Goal: Task Accomplishment & Management: Use online tool/utility

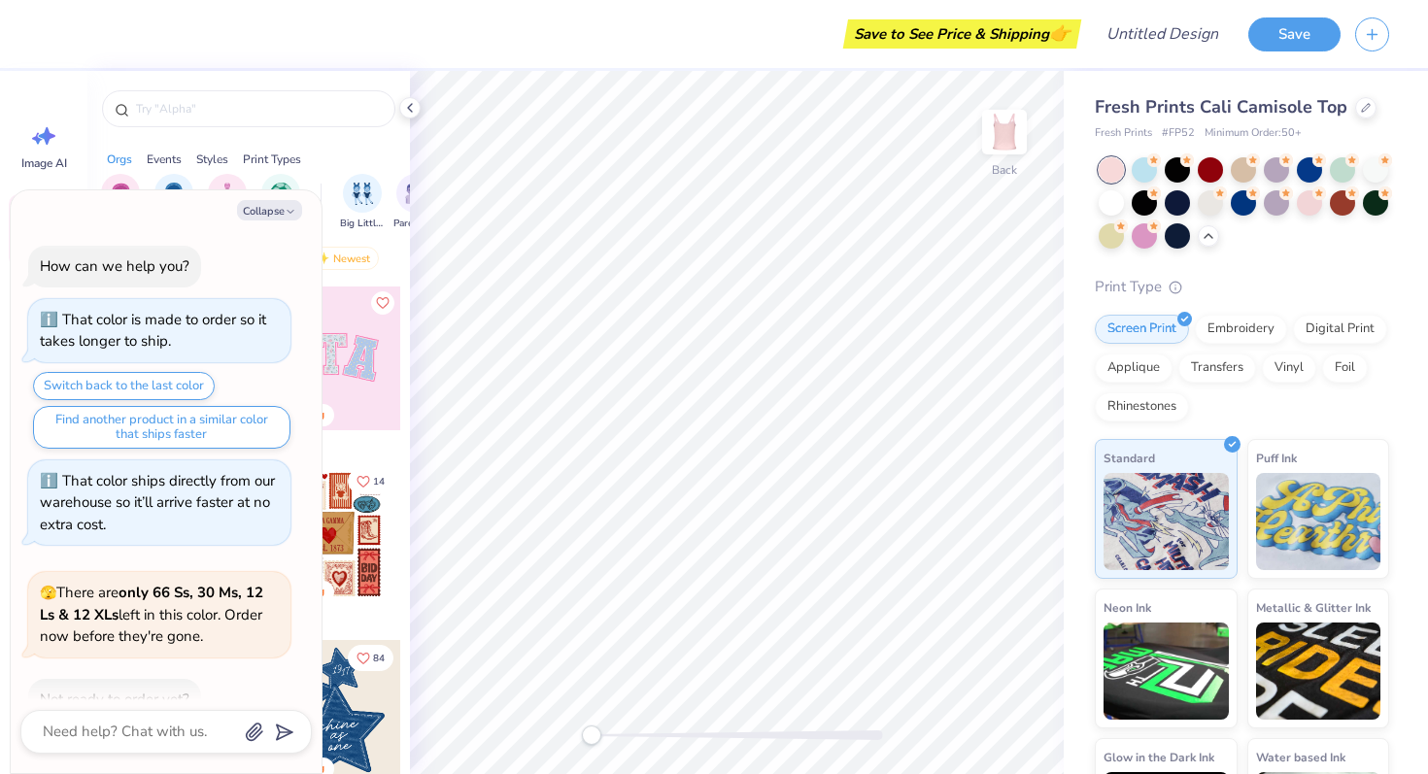
scroll to position [2209, 0]
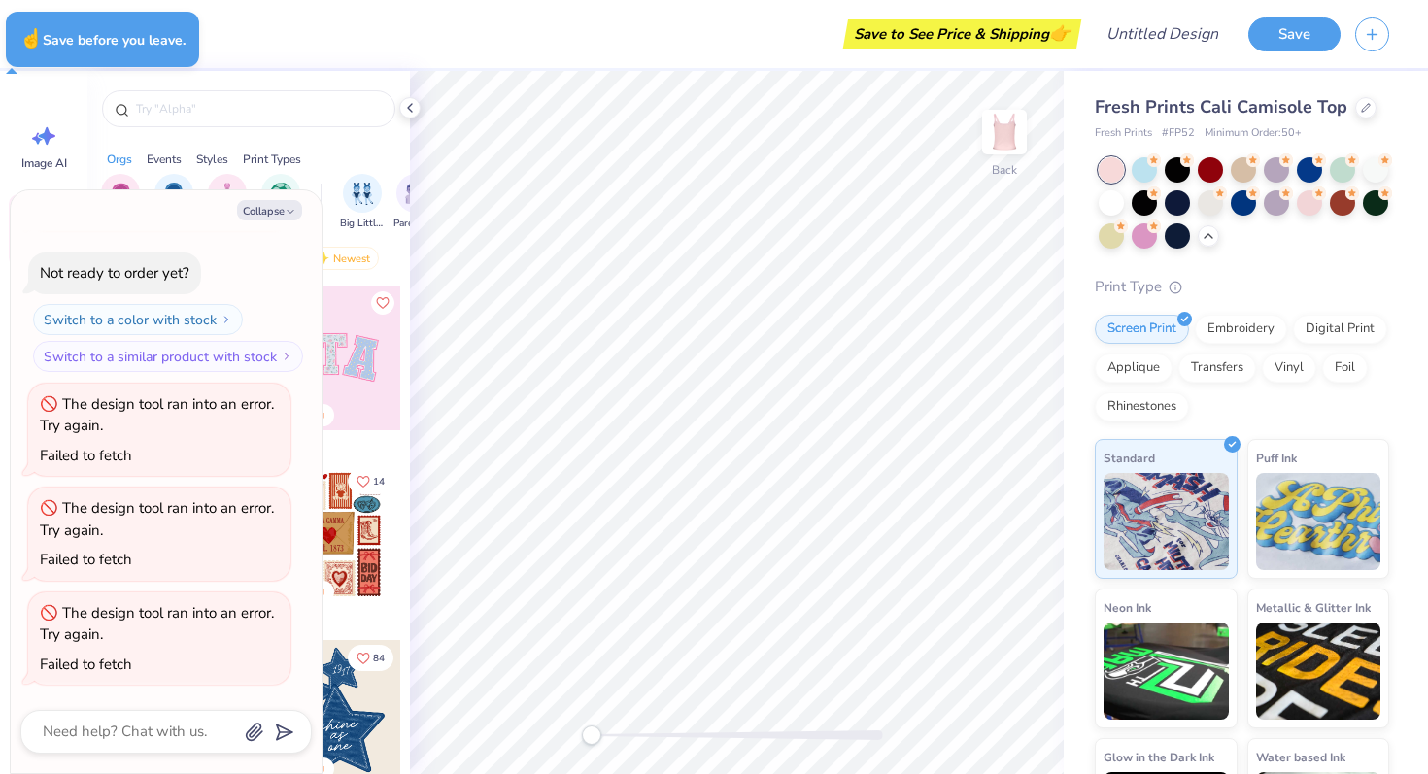
type textarea "x"
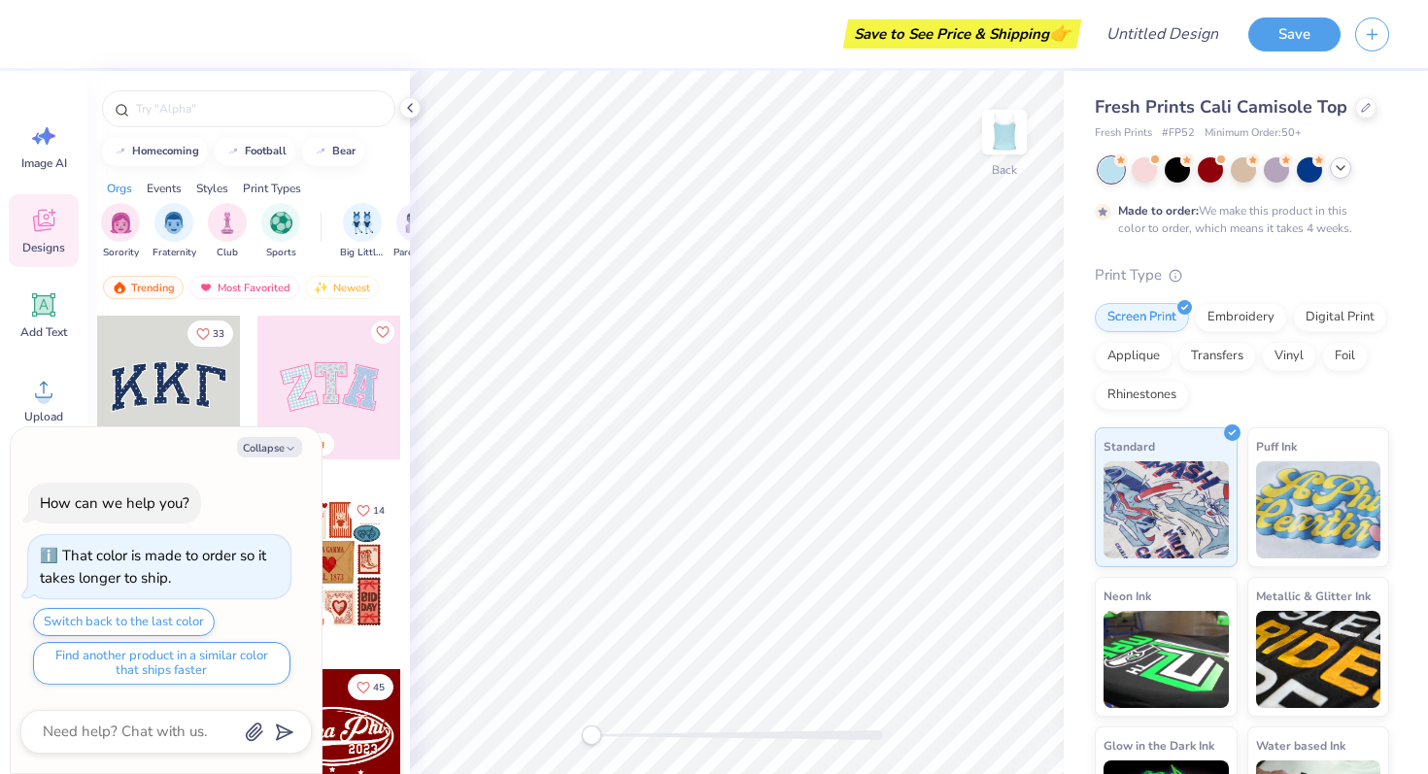
click at [1334, 165] on icon at bounding box center [1340, 168] width 16 height 16
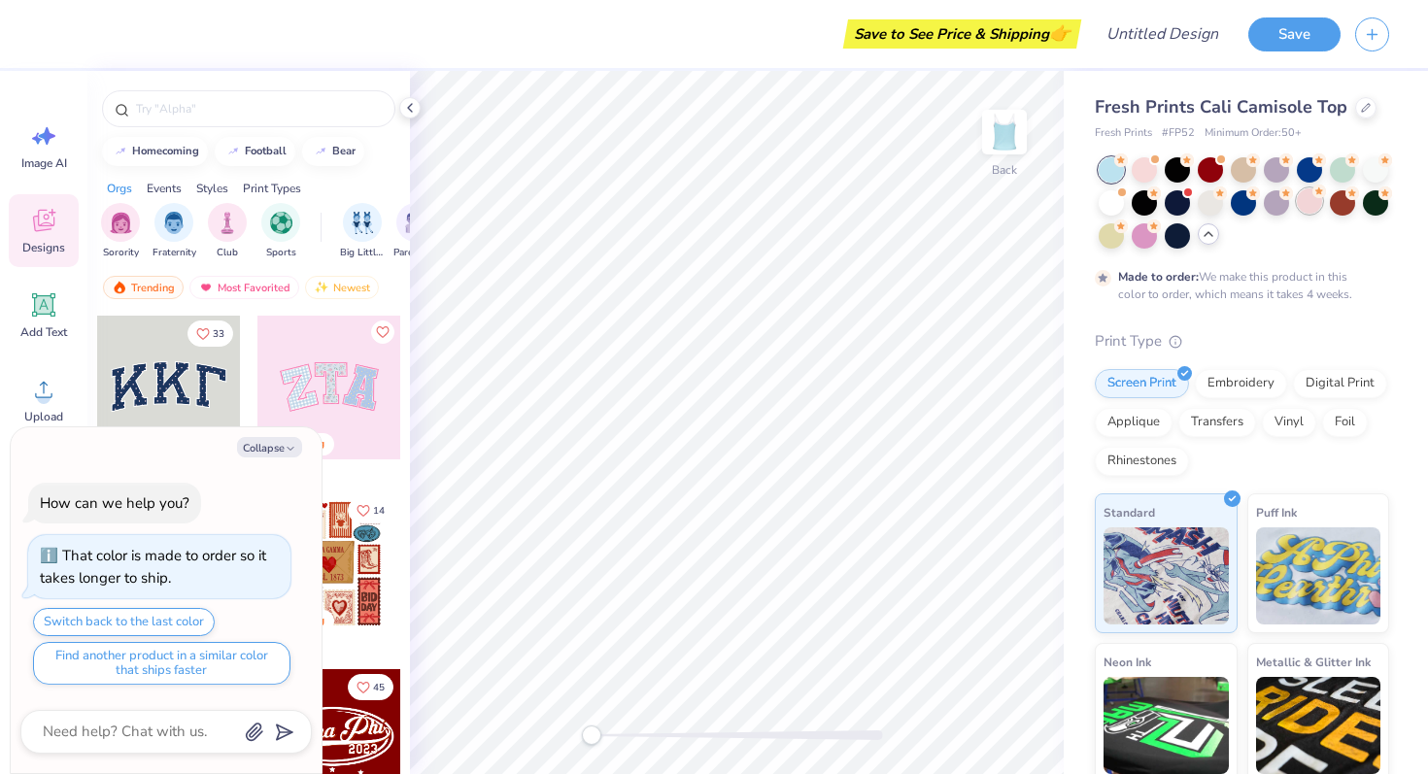
click at [1317, 203] on div at bounding box center [1309, 200] width 25 height 25
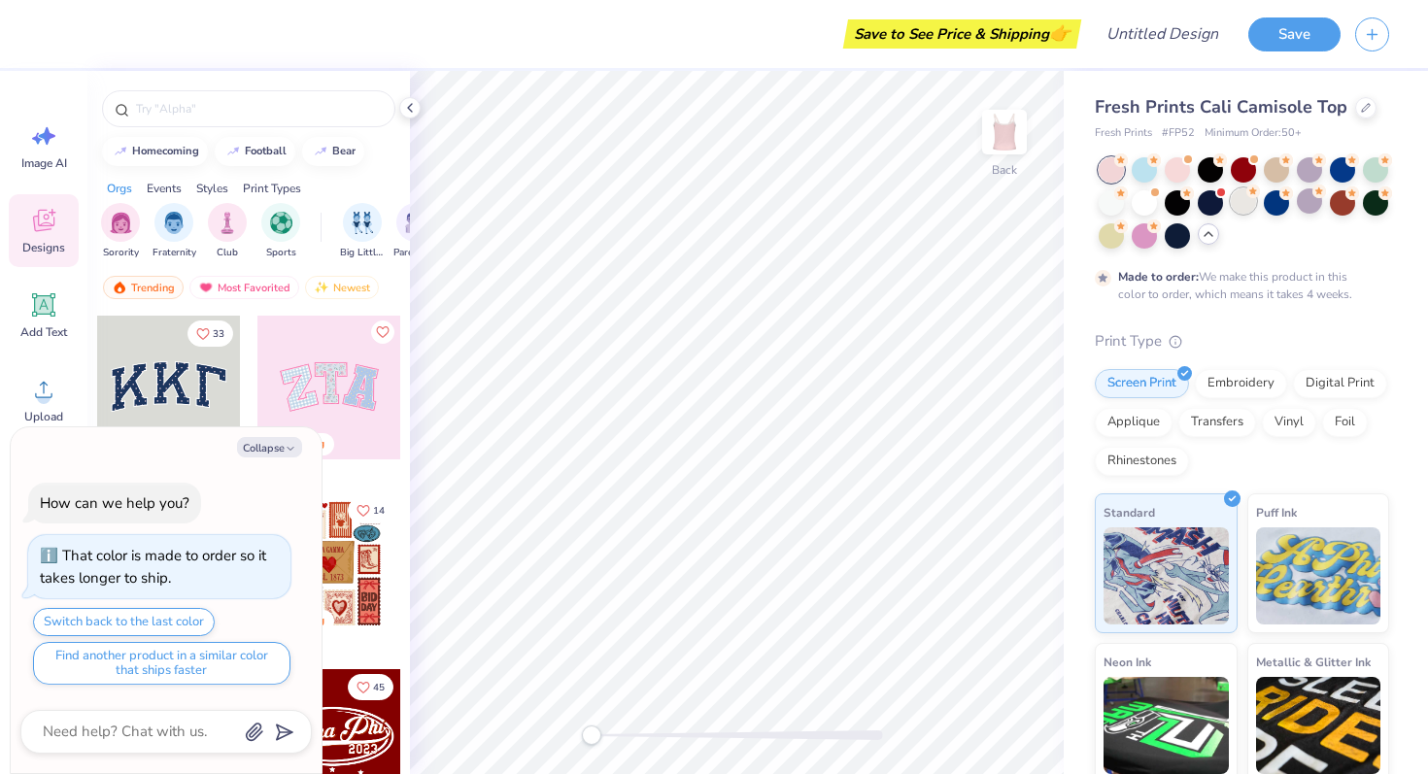
click at [1258, 196] on icon at bounding box center [1253, 192] width 14 height 14
click at [1235, 202] on div at bounding box center [1242, 200] width 25 height 25
click at [1217, 212] on div at bounding box center [1209, 200] width 25 height 25
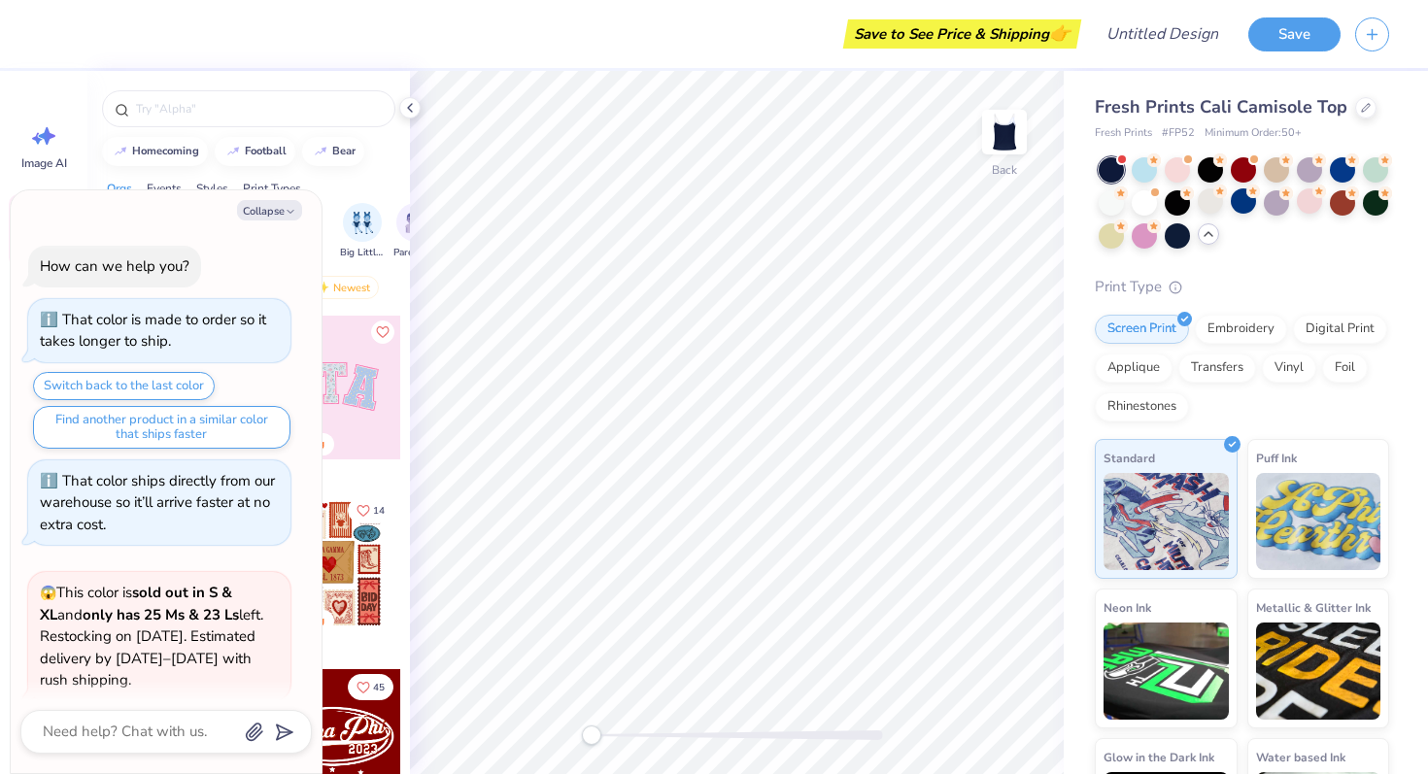
scroll to position [156, 0]
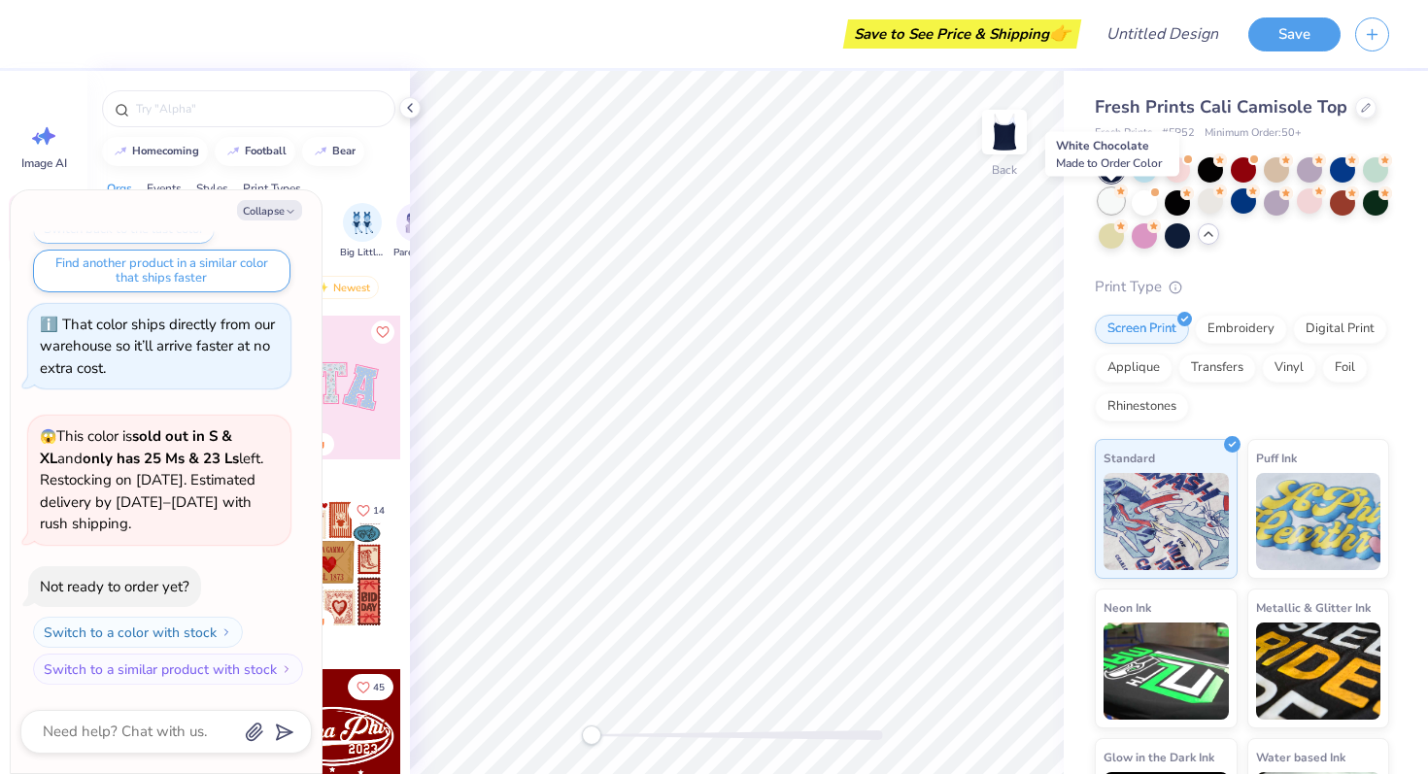
click at [1102, 201] on div at bounding box center [1110, 200] width 25 height 25
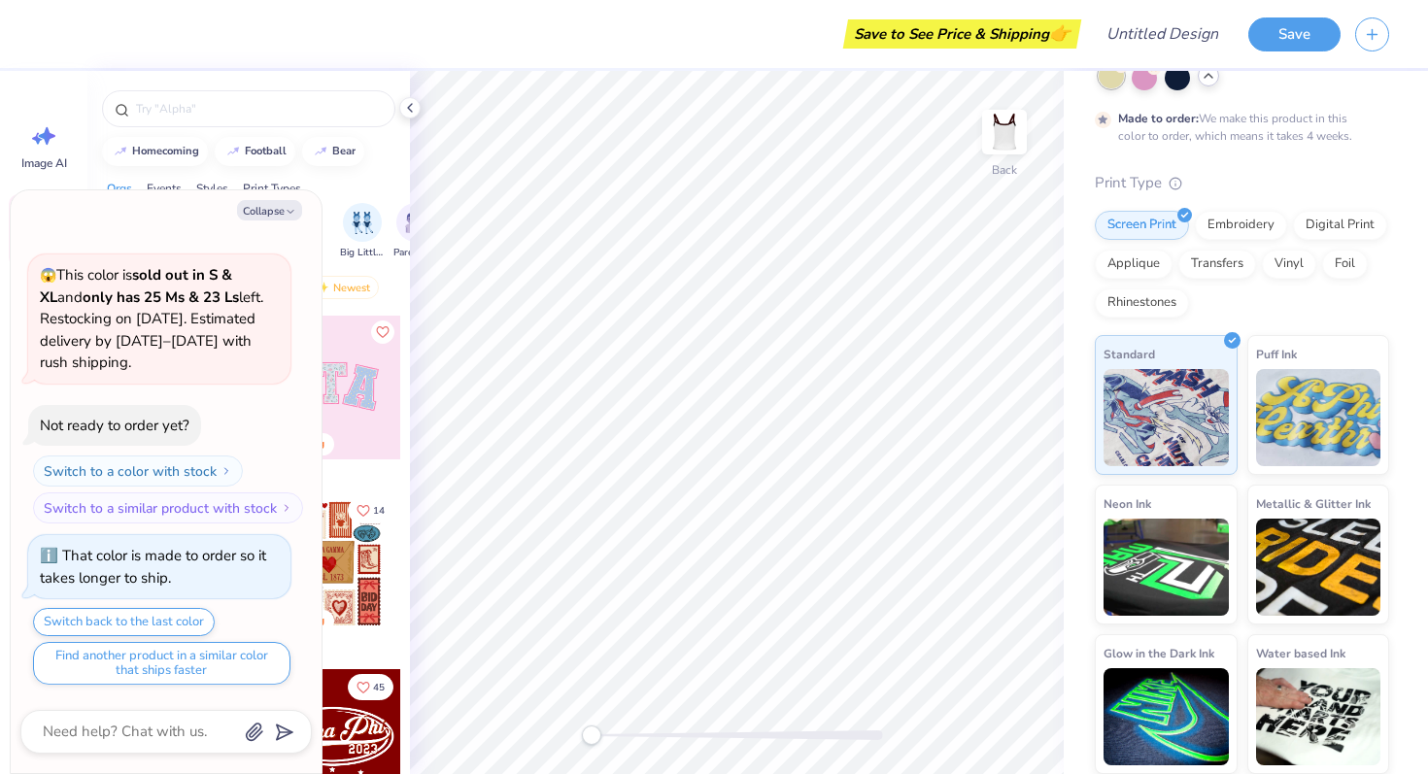
scroll to position [0, 0]
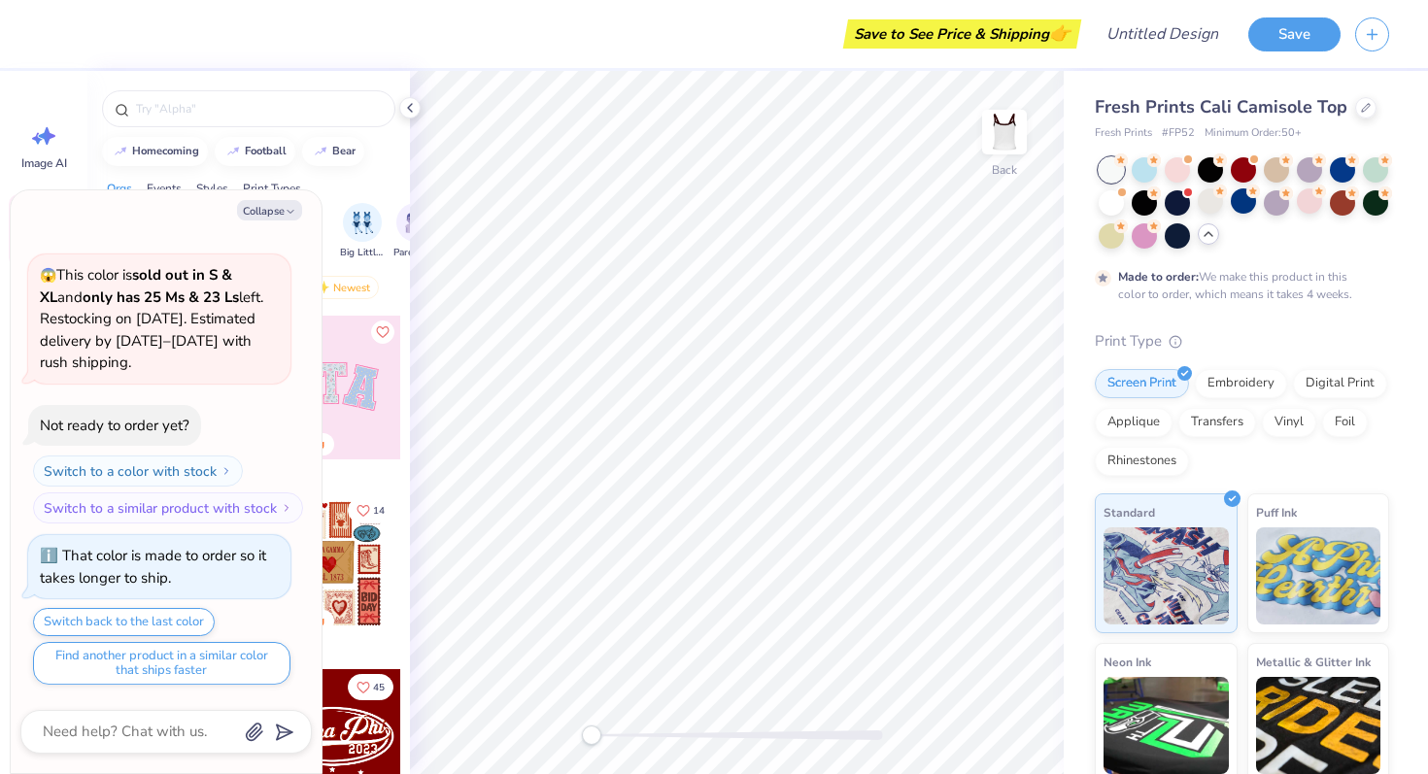
click at [601, 740] on div at bounding box center [736, 734] width 291 height 19
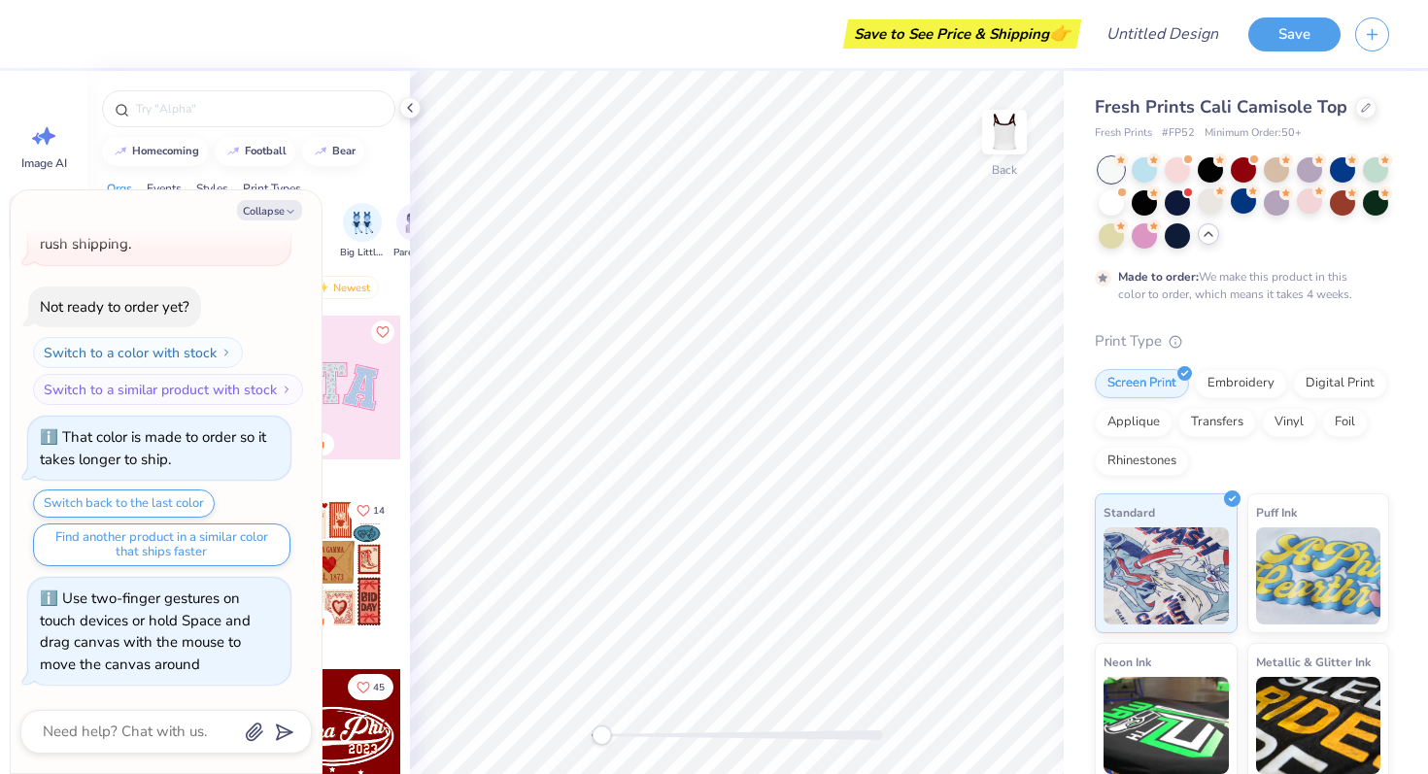
click at [371, 192] on div "Orgs Events Styles Print Types" at bounding box center [248, 183] width 322 height 27
type textarea "x"
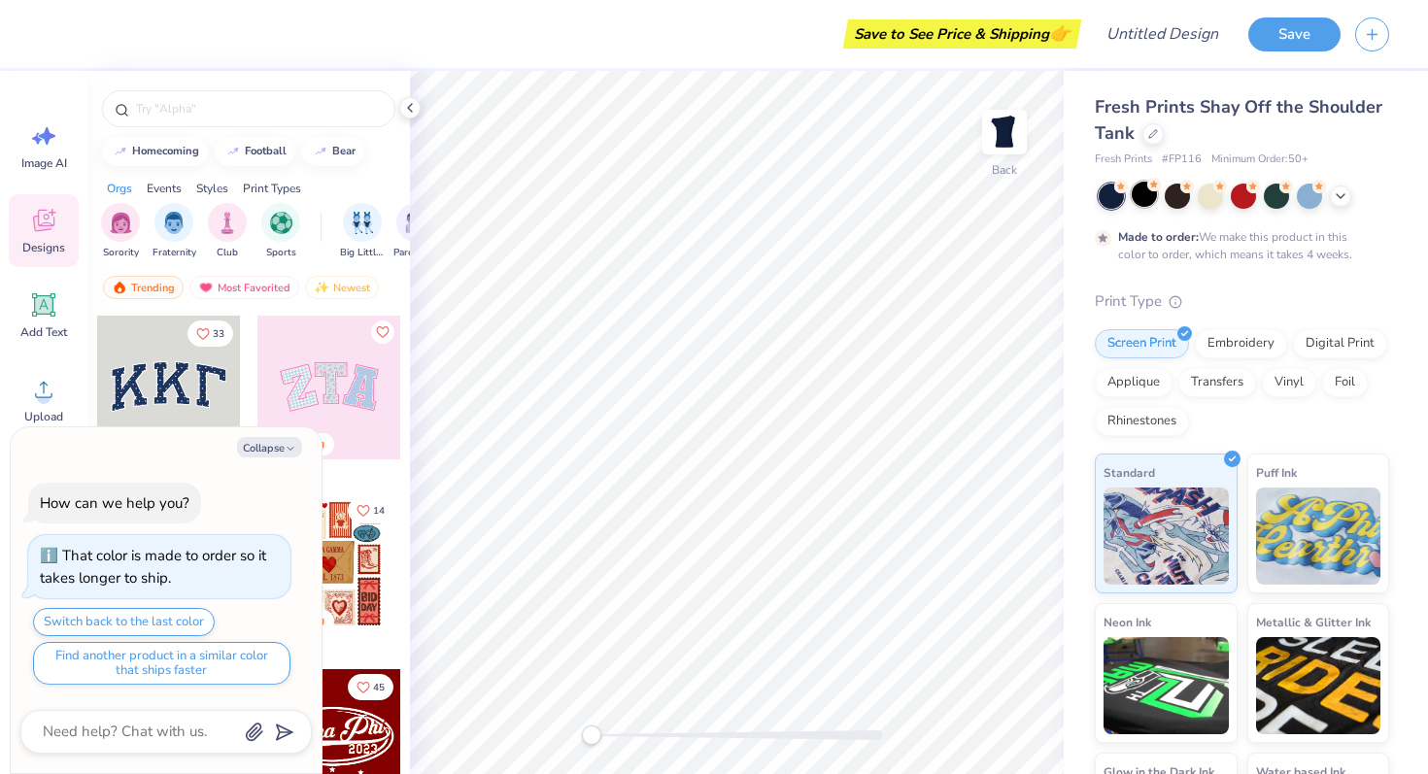
click at [1138, 185] on div at bounding box center [1143, 194] width 25 height 25
click at [1149, 208] on div at bounding box center [1243, 196] width 290 height 25
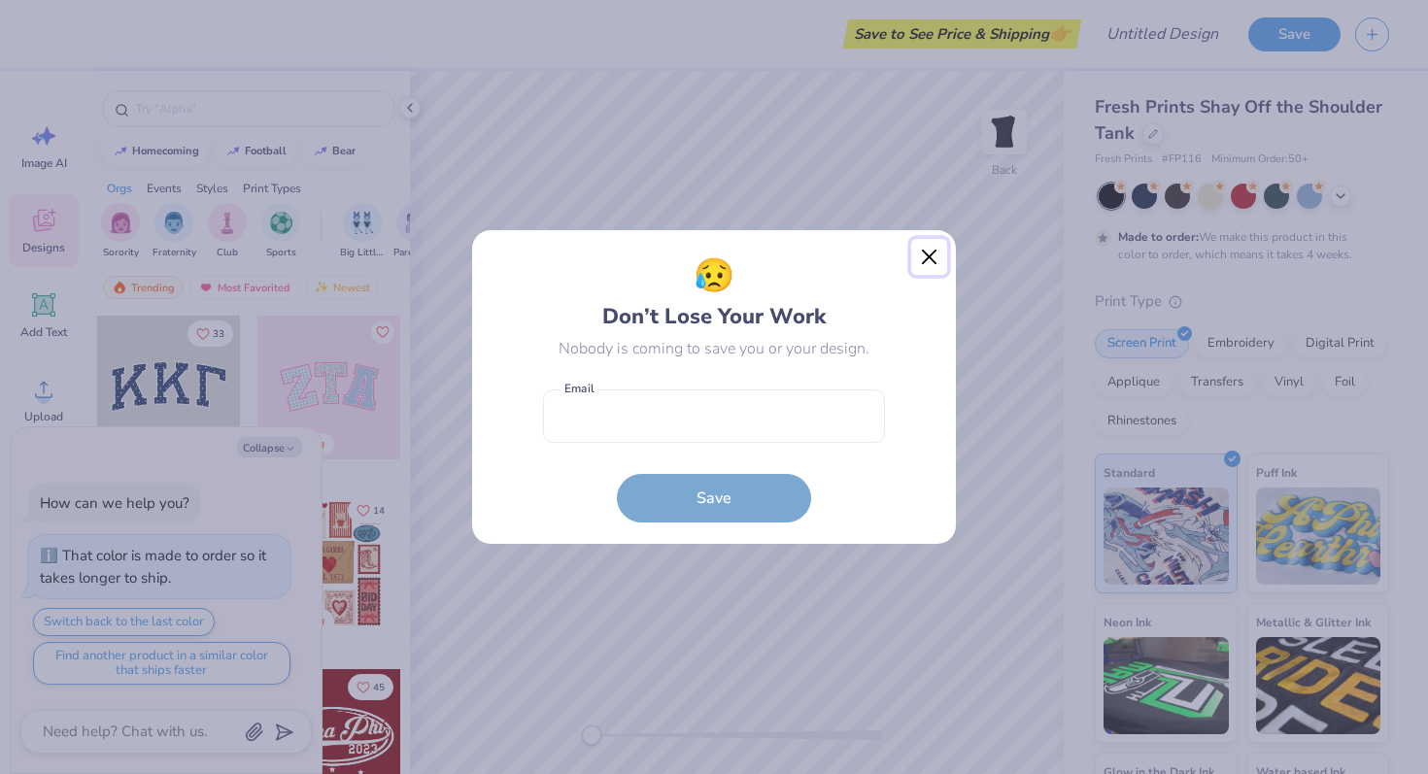
click at [921, 253] on button "Close" at bounding box center [929, 257] width 37 height 37
type textarea "x"
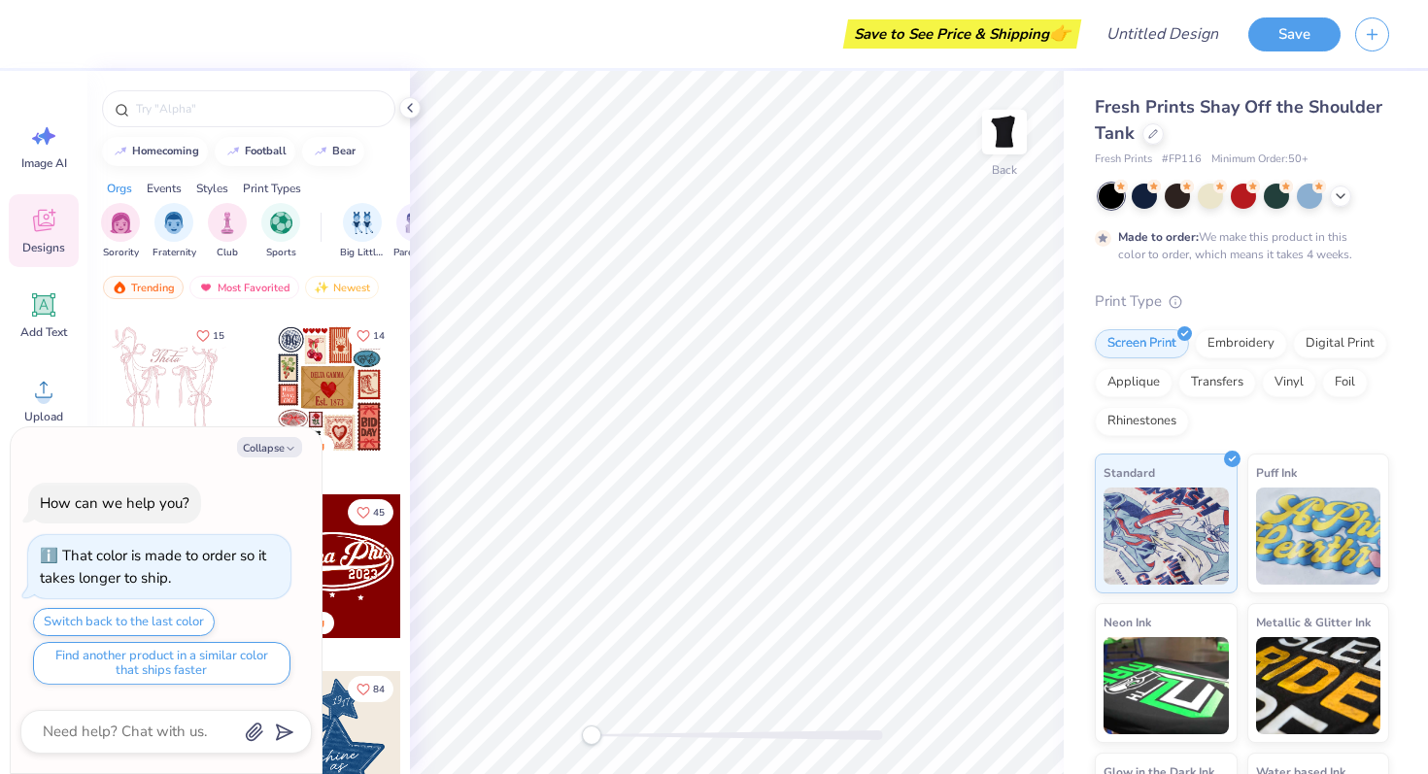
scroll to position [196, 0]
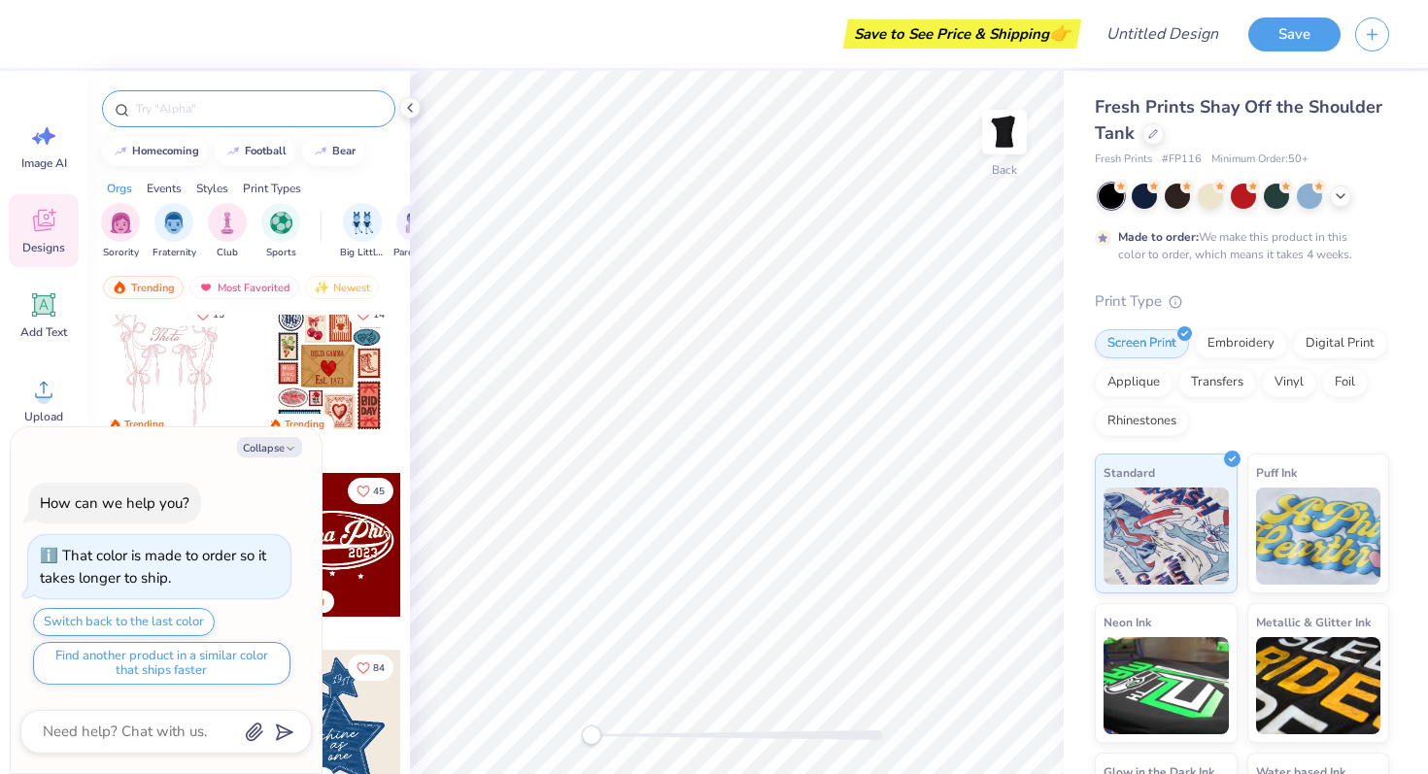
click at [174, 112] on input "text" at bounding box center [258, 108] width 249 height 19
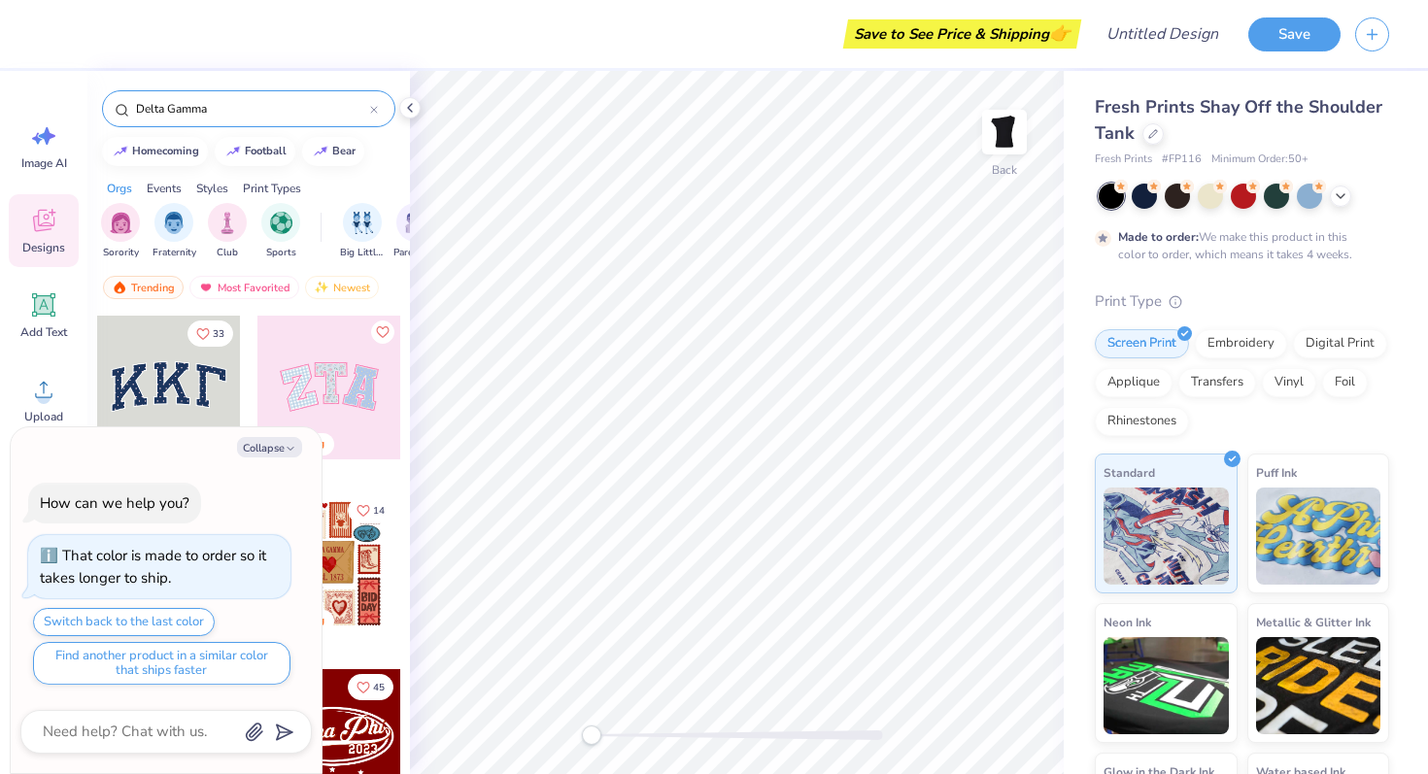
type input "Delta Gamma"
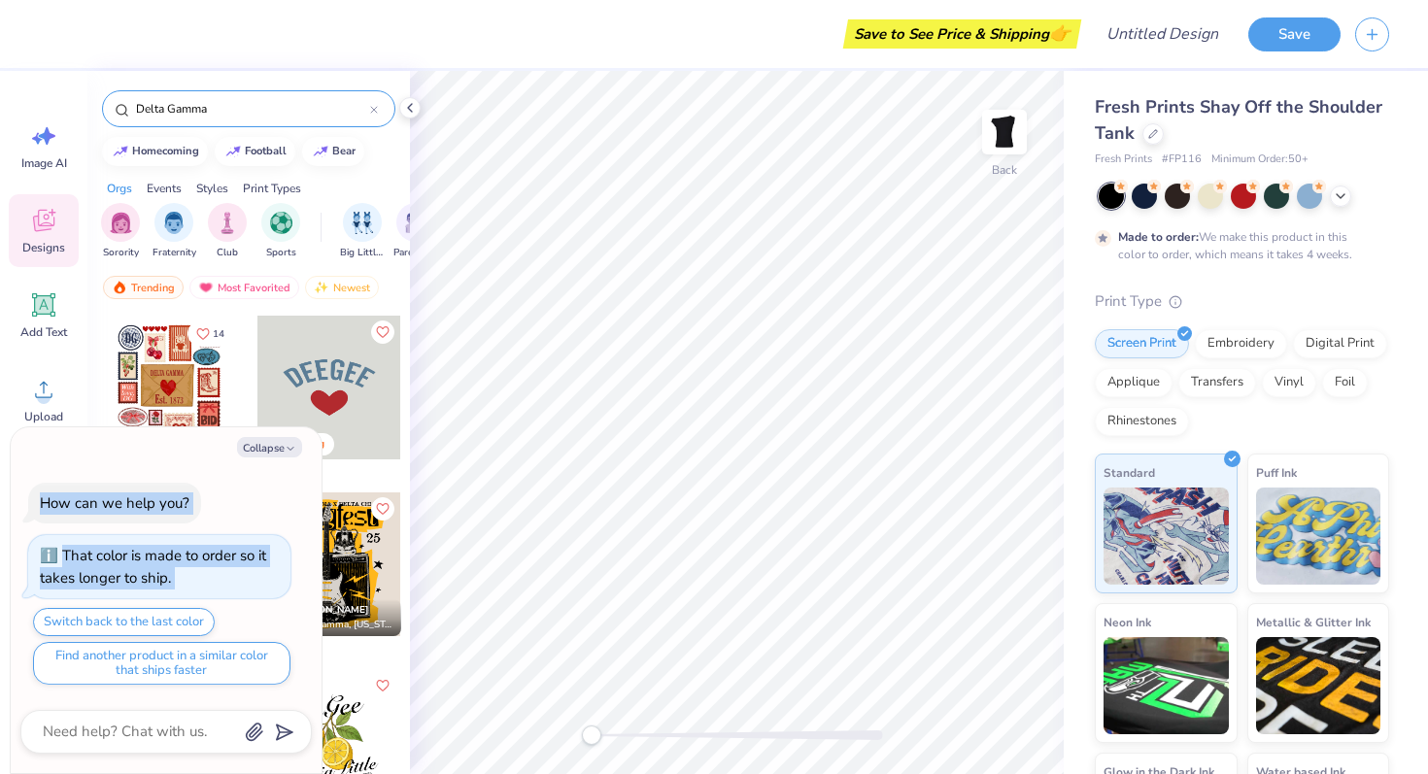
drag, startPoint x: 157, startPoint y: 453, endPoint x: 149, endPoint y: 607, distance: 154.7
click at [149, 607] on div "Collapse How can we help you? That color is made to order so it takes longer to…" at bounding box center [166, 600] width 311 height 347
click at [208, 468] on div "How can we help you? That color is made to order so it takes longer to ship. Sw…" at bounding box center [165, 584] width 291 height 234
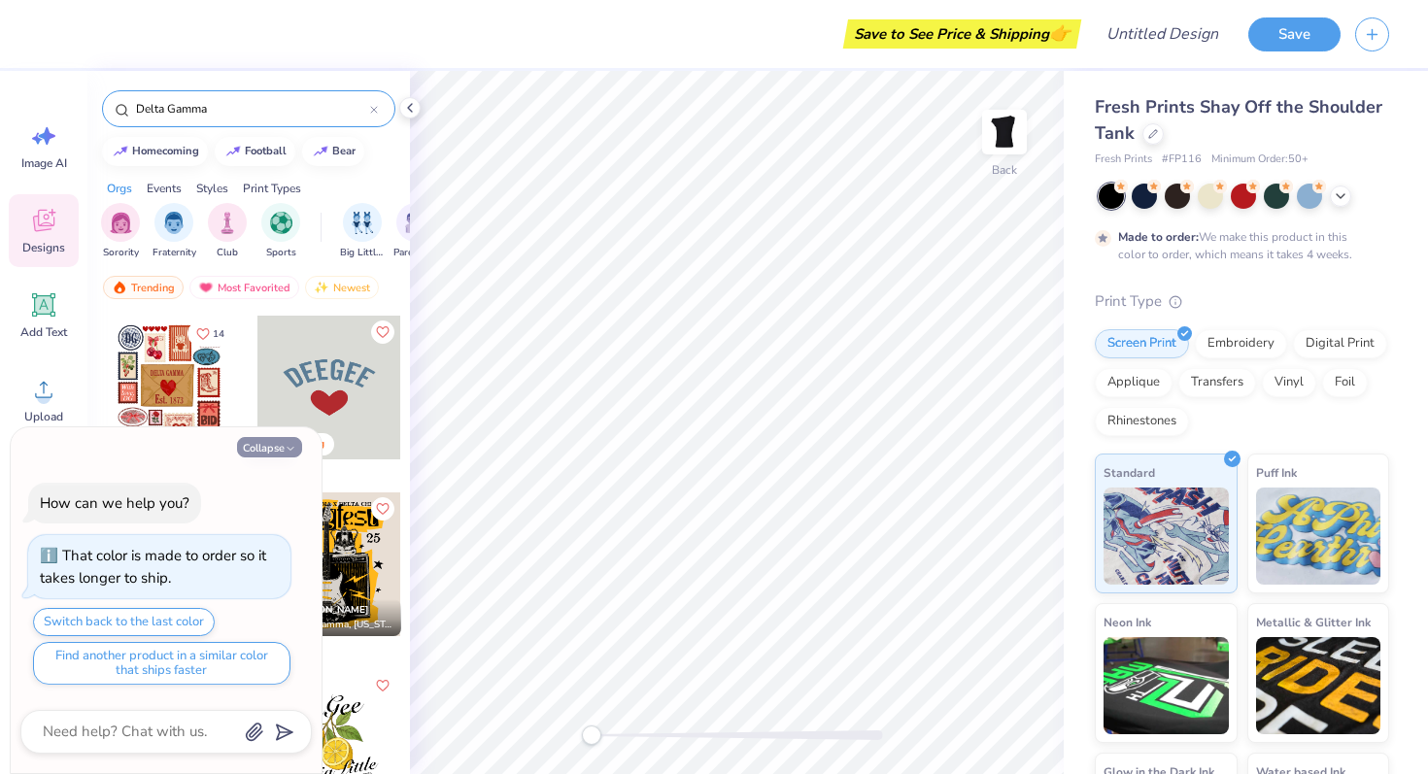
click at [284, 443] on button "Collapse" at bounding box center [269, 447] width 65 height 20
type textarea "x"
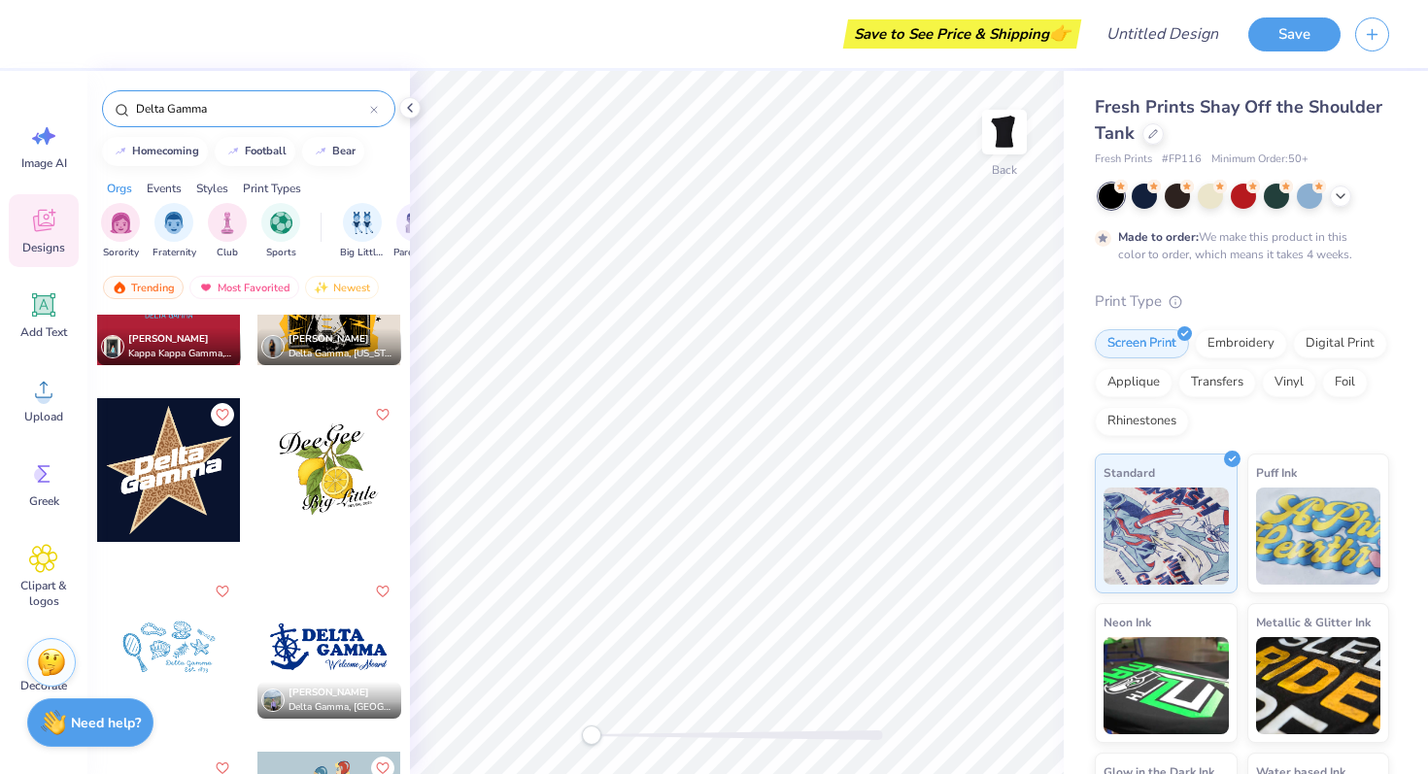
scroll to position [281, 0]
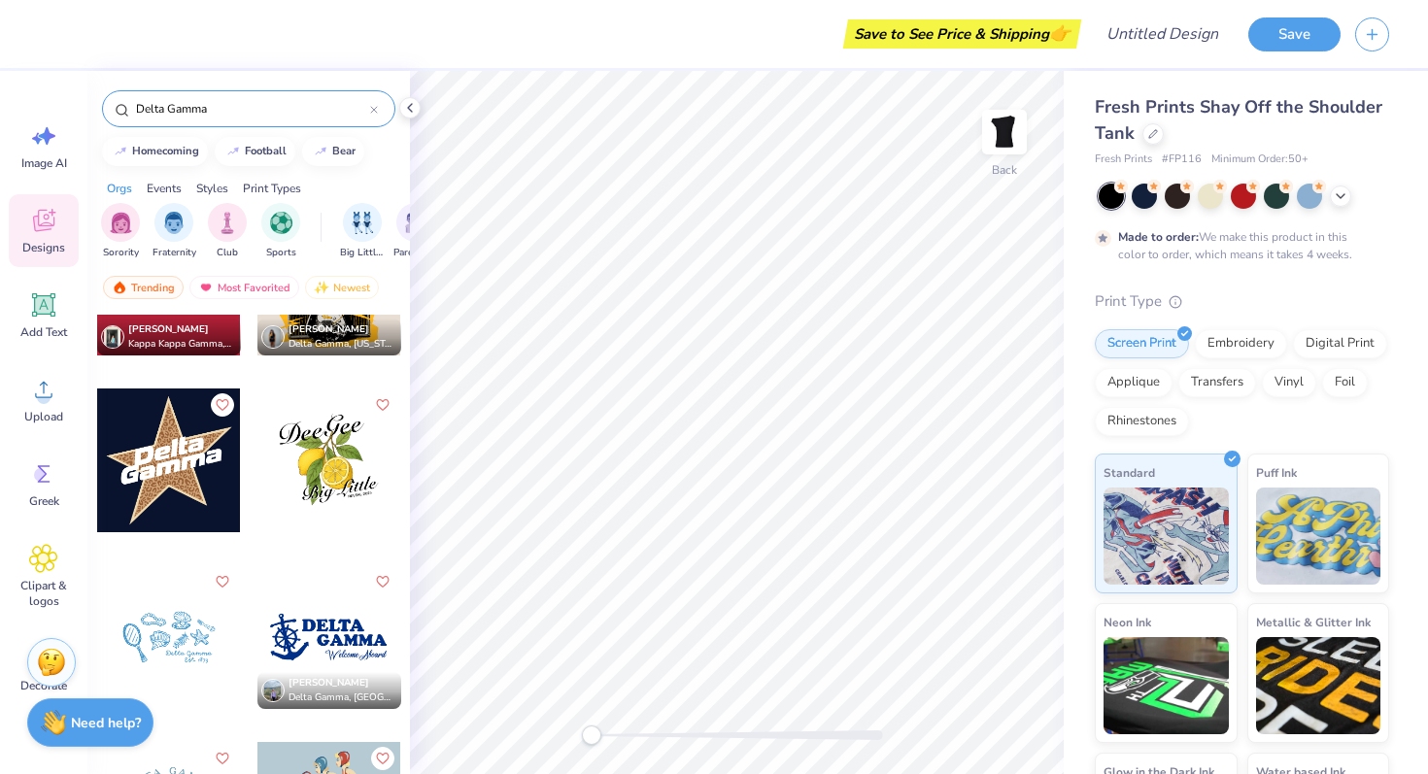
click at [150, 462] on div at bounding box center [169, 460] width 144 height 144
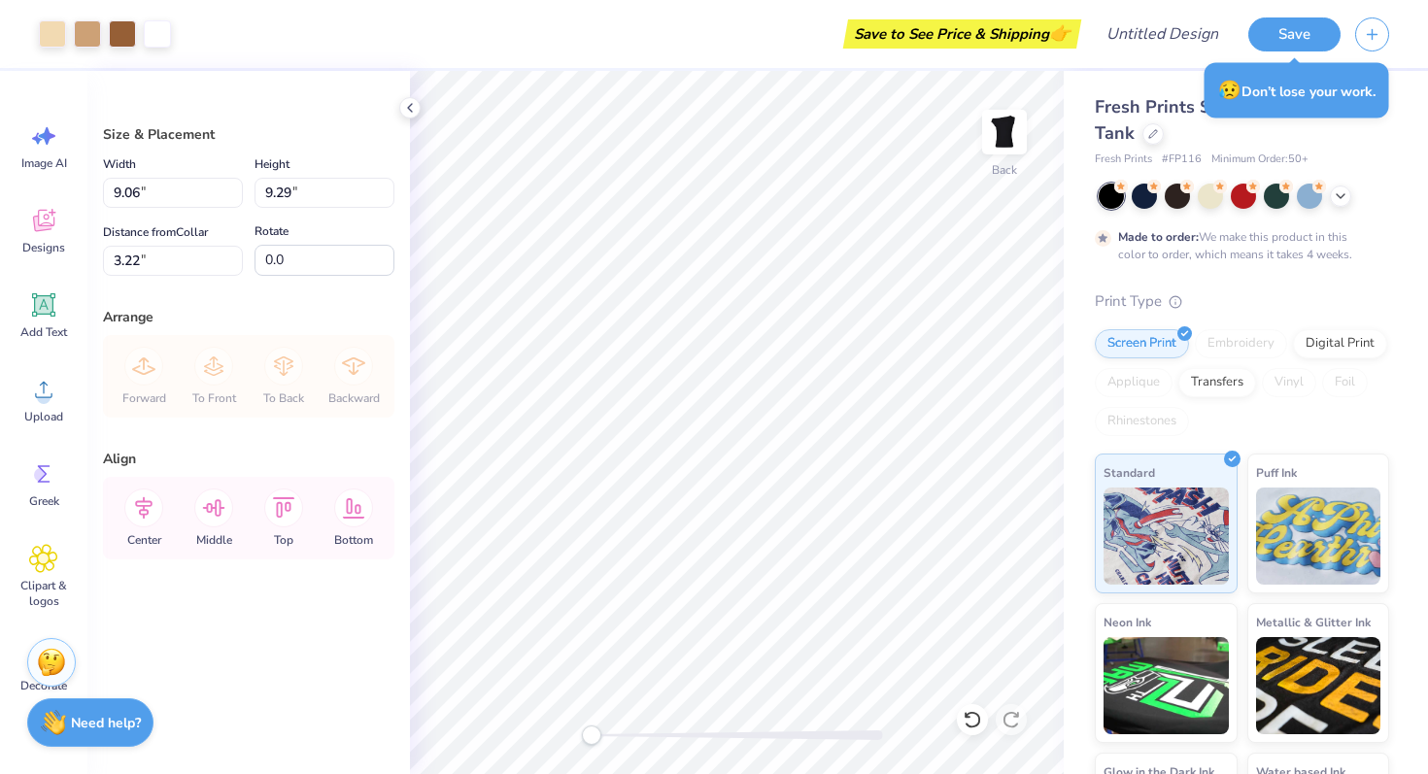
type input "4.01"
click at [791, 518] on li "Delete" at bounding box center [833, 523] width 152 height 38
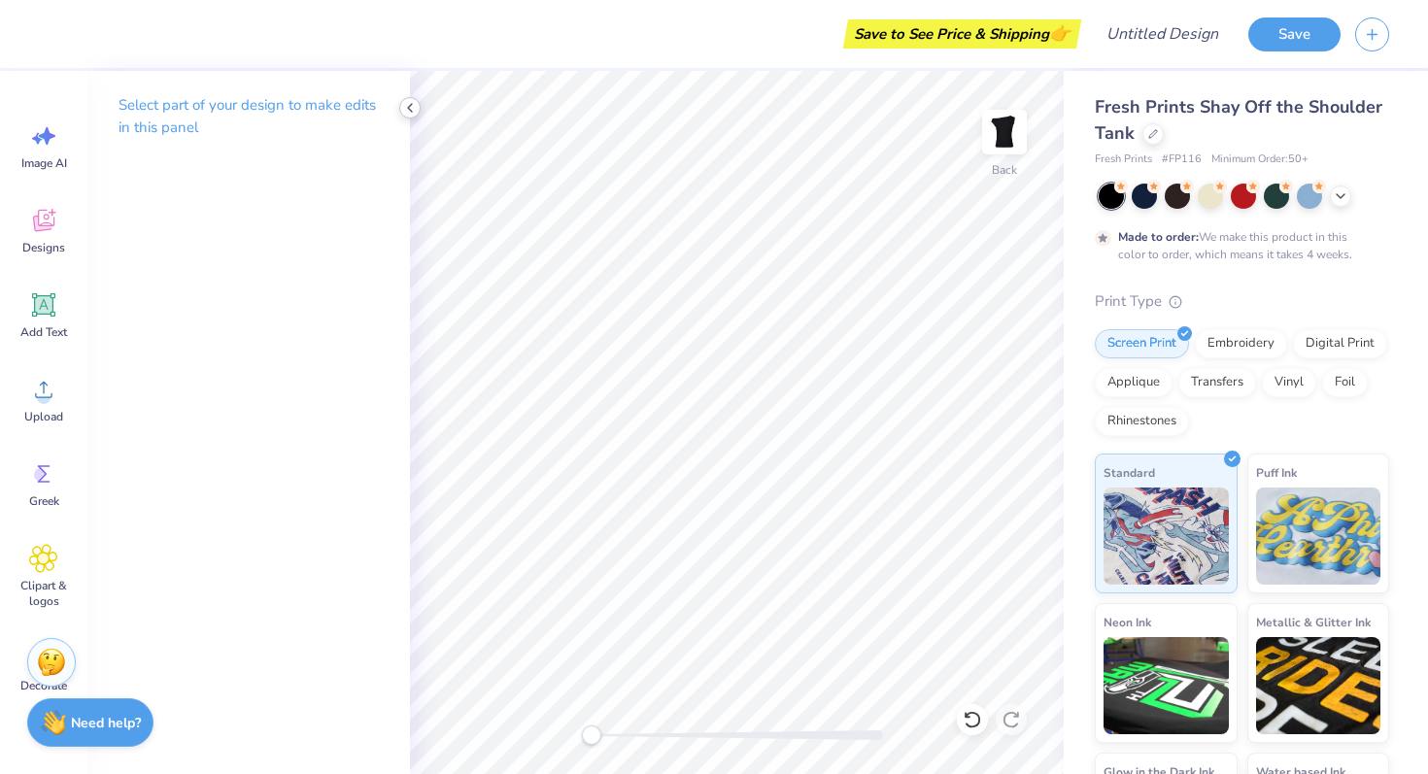
click at [406, 108] on icon at bounding box center [410, 108] width 16 height 16
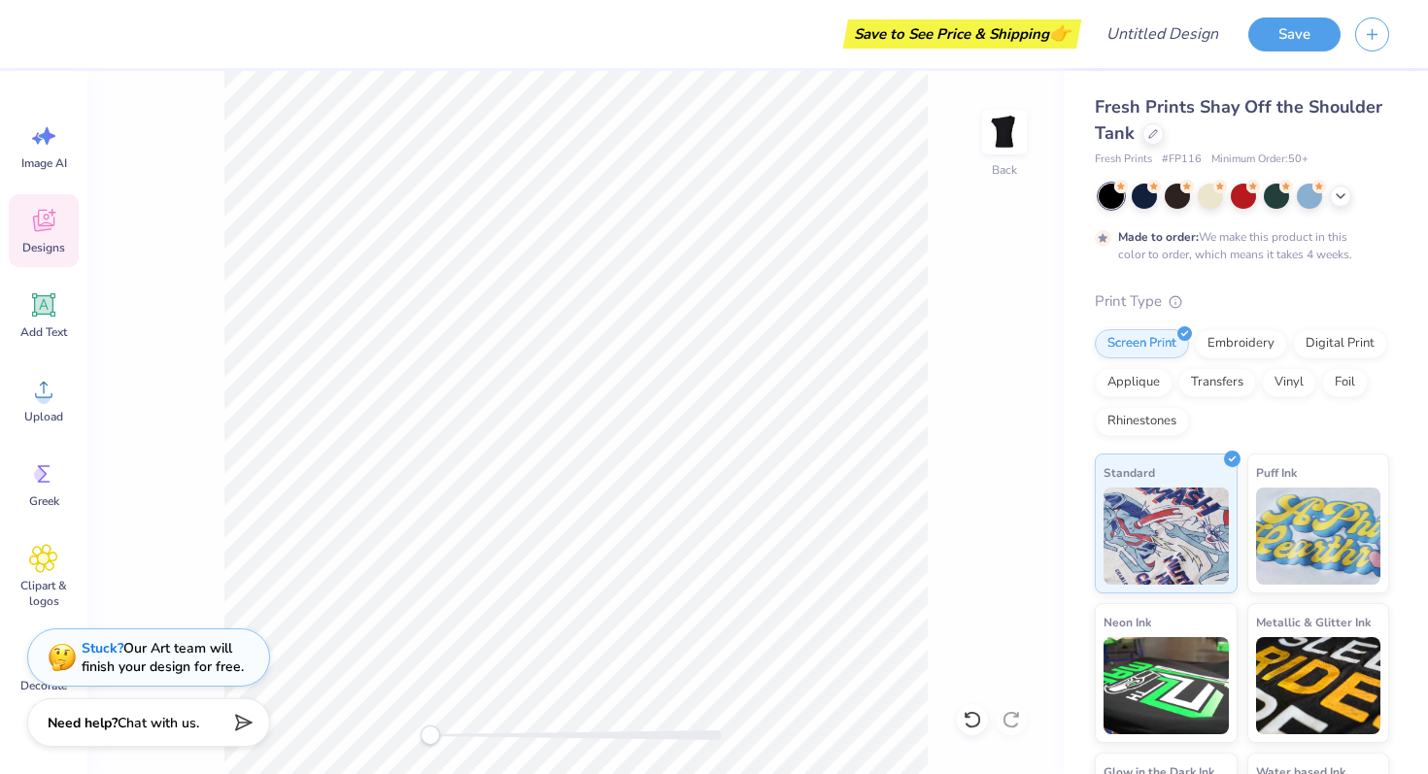
click at [46, 231] on icon at bounding box center [43, 220] width 29 height 29
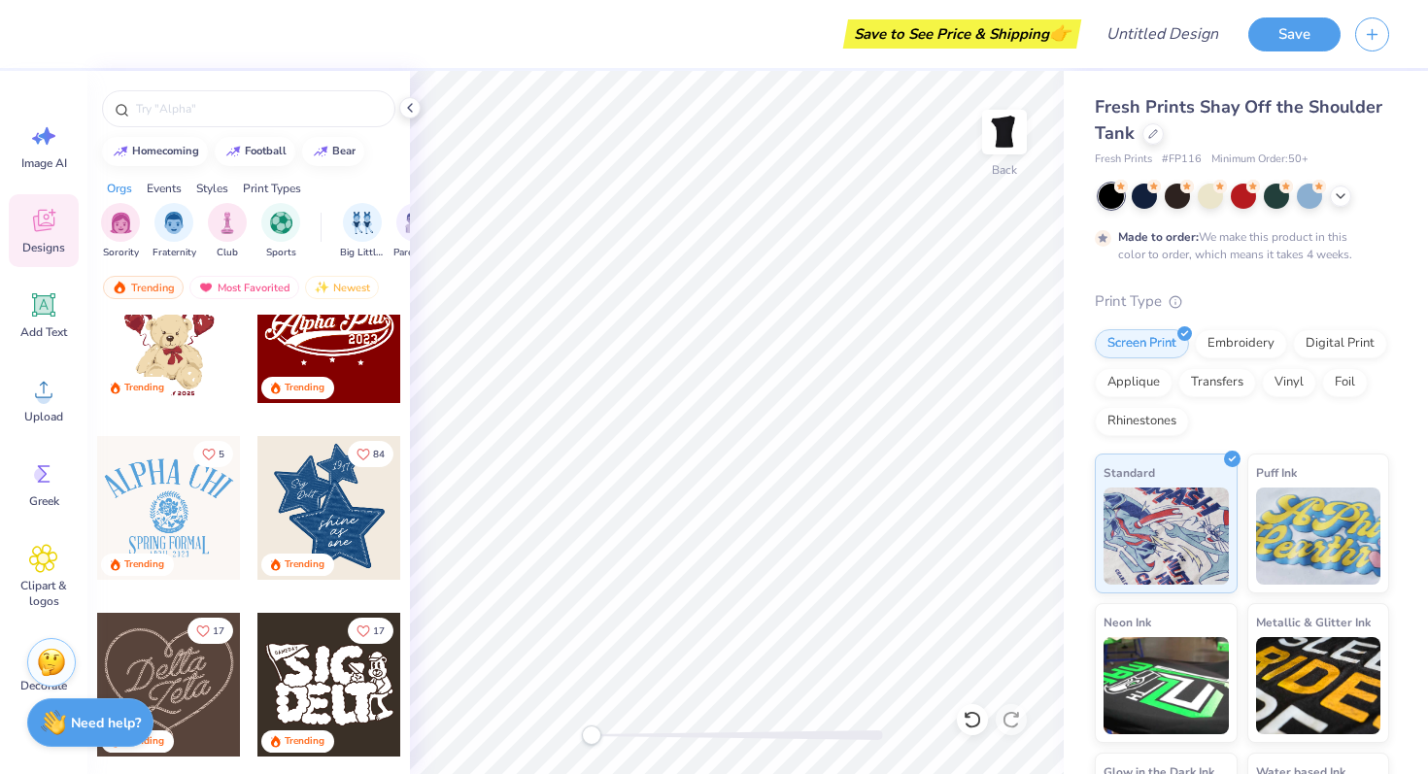
scroll to position [420, 0]
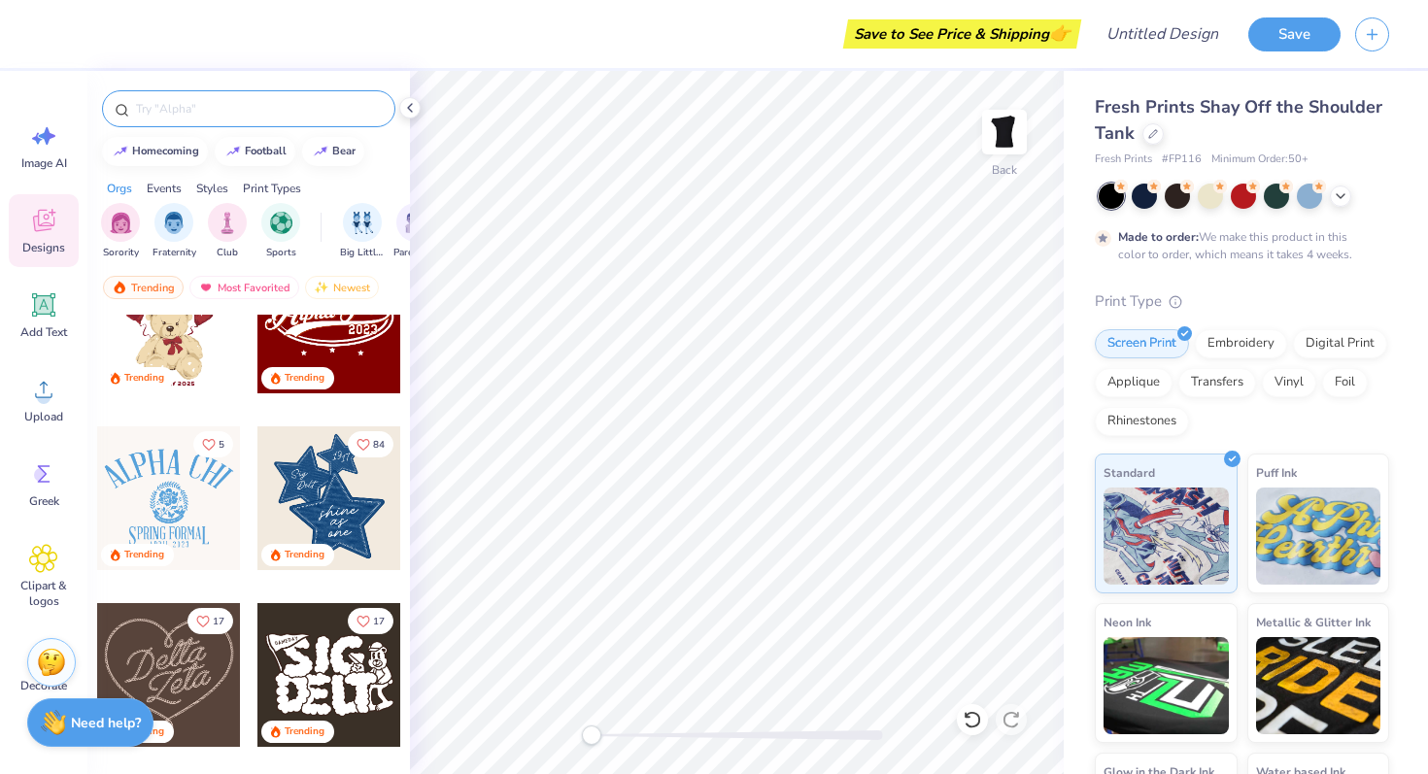
click at [262, 120] on div at bounding box center [248, 108] width 293 height 37
click at [239, 109] on input "text" at bounding box center [258, 108] width 249 height 19
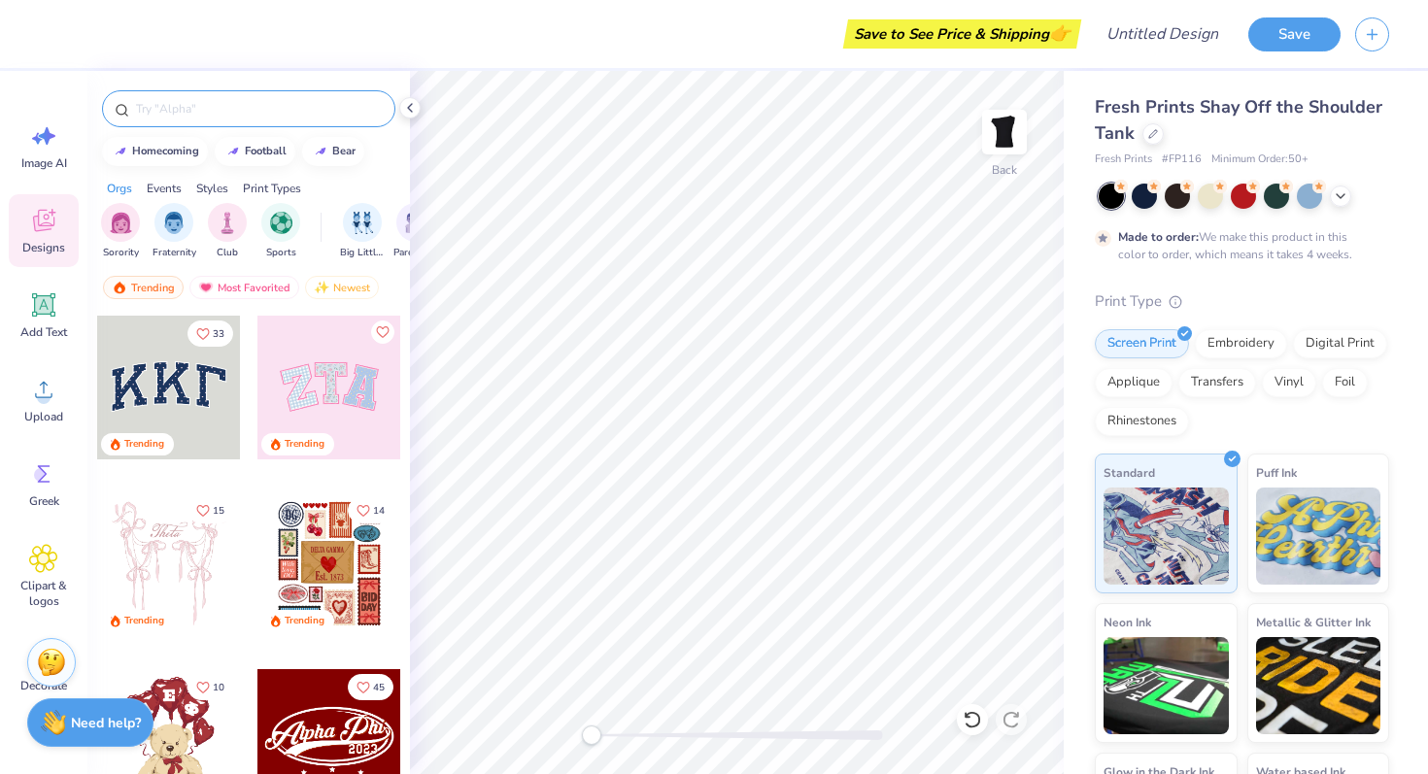
click at [178, 114] on input "text" at bounding box center [258, 108] width 249 height 19
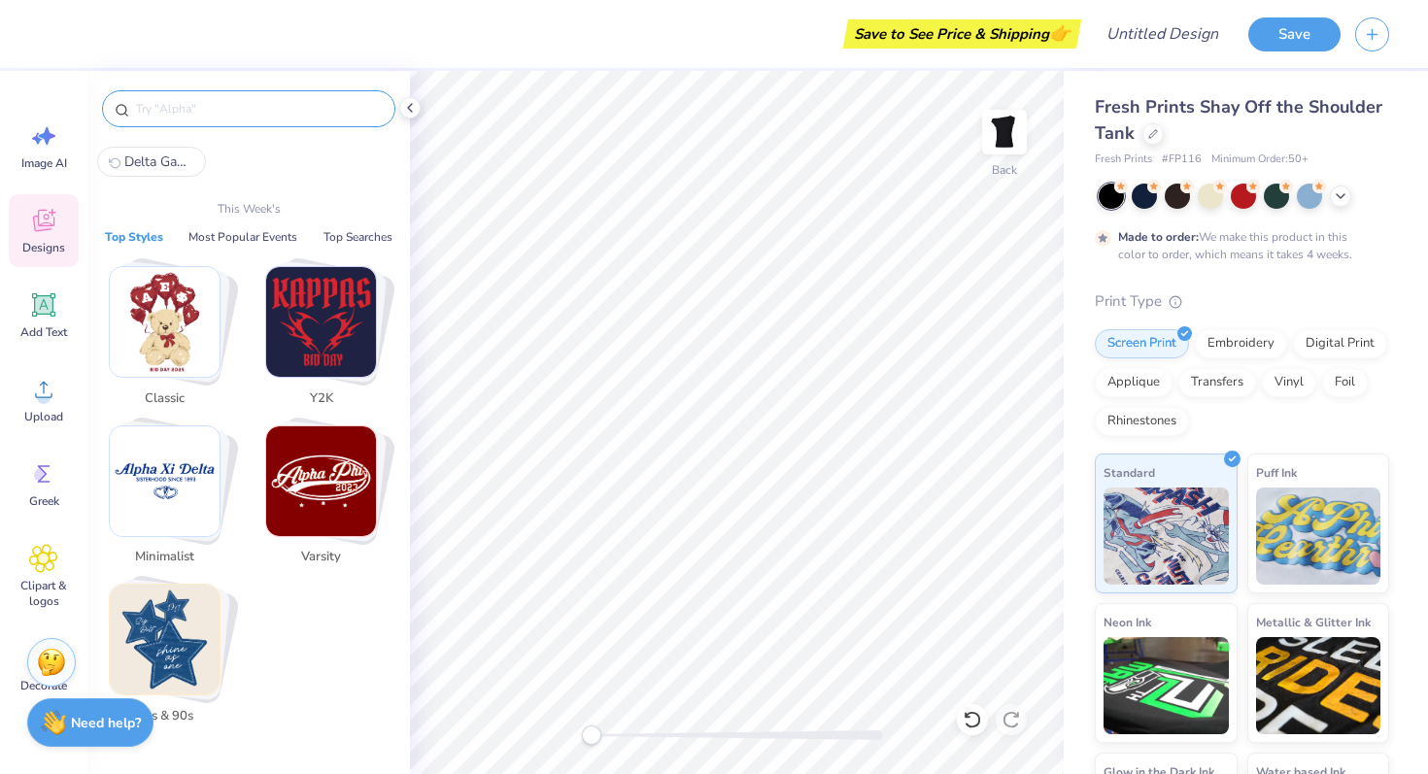
click at [158, 164] on span "Delta Gamma" at bounding box center [159, 161] width 70 height 18
type input "Delta Gamma"
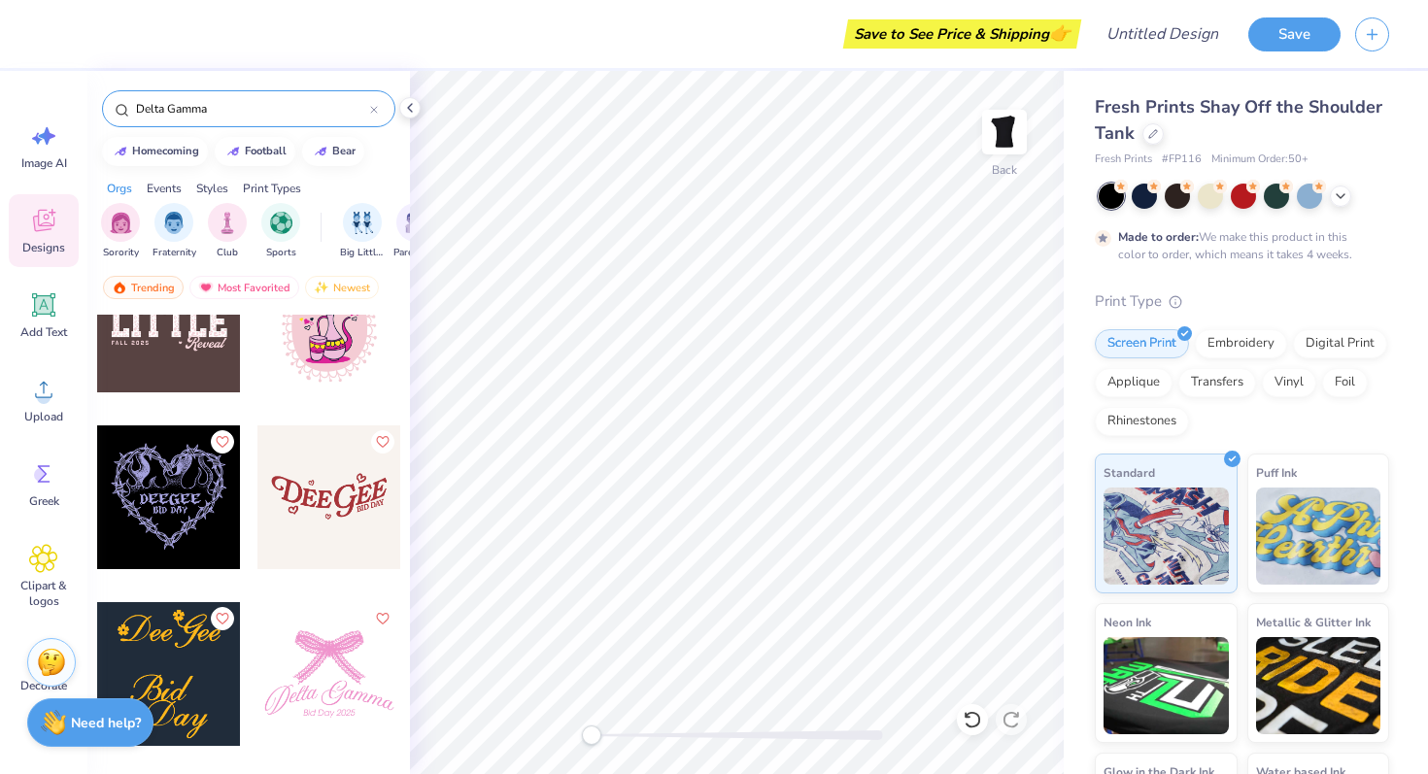
scroll to position [4134, 0]
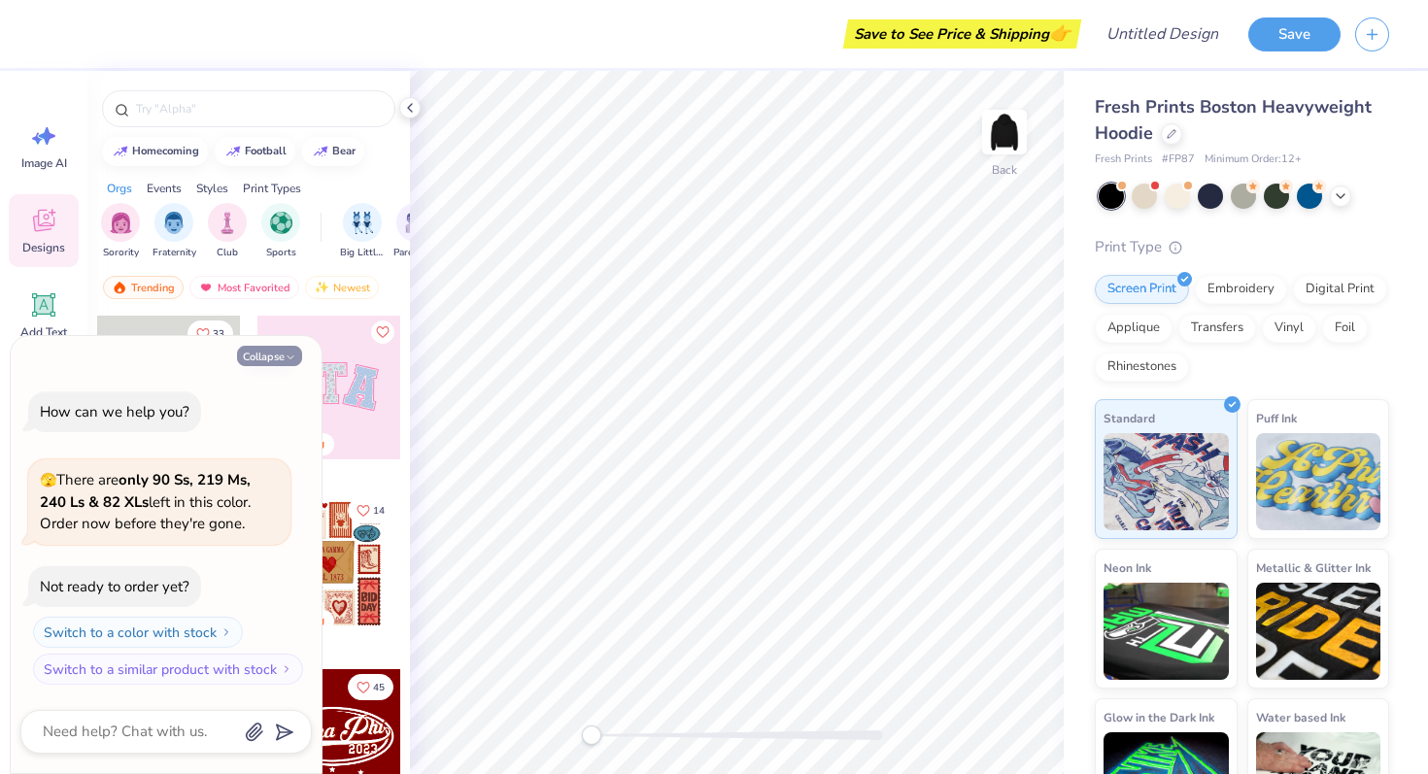
click at [286, 357] on icon "button" at bounding box center [291, 358] width 12 height 12
type textarea "x"
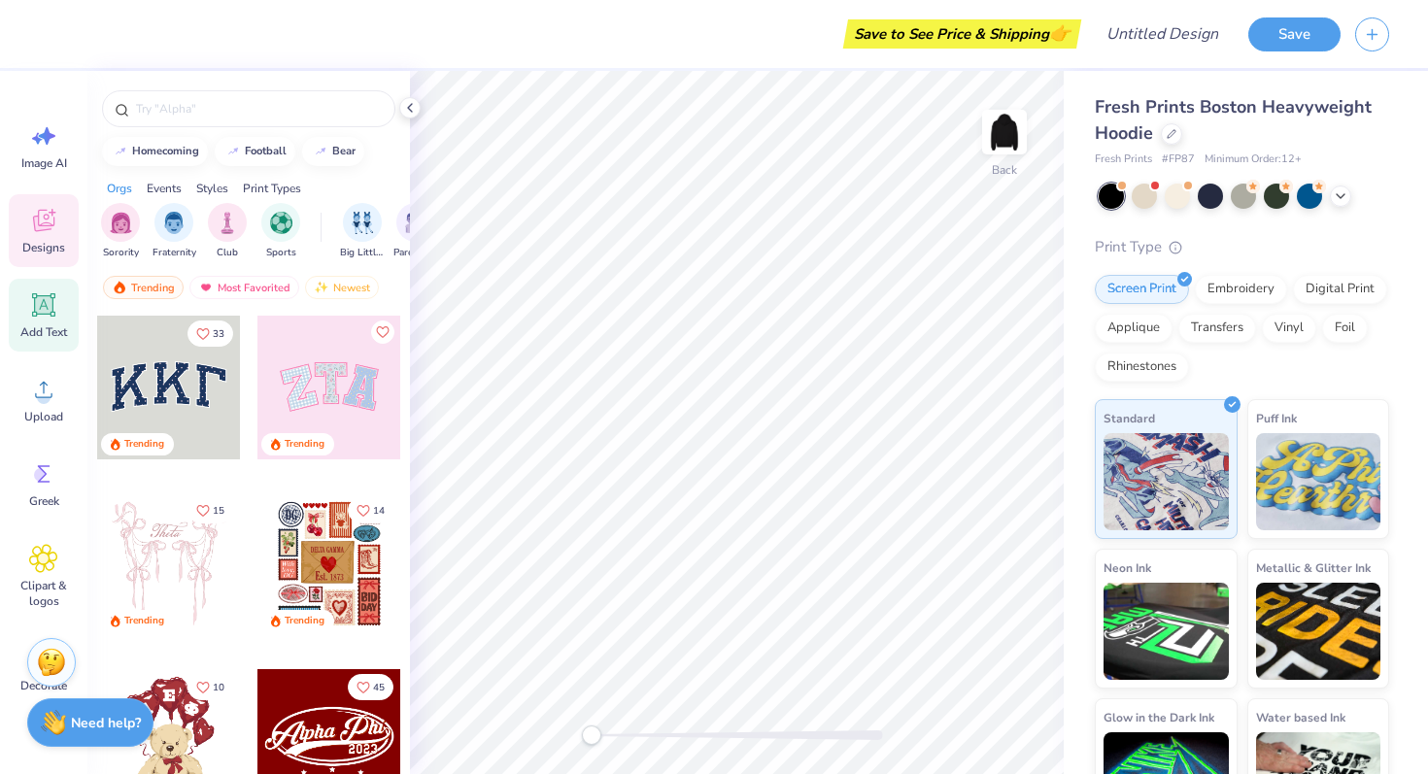
click at [46, 320] on div "Add Text" at bounding box center [44, 315] width 70 height 73
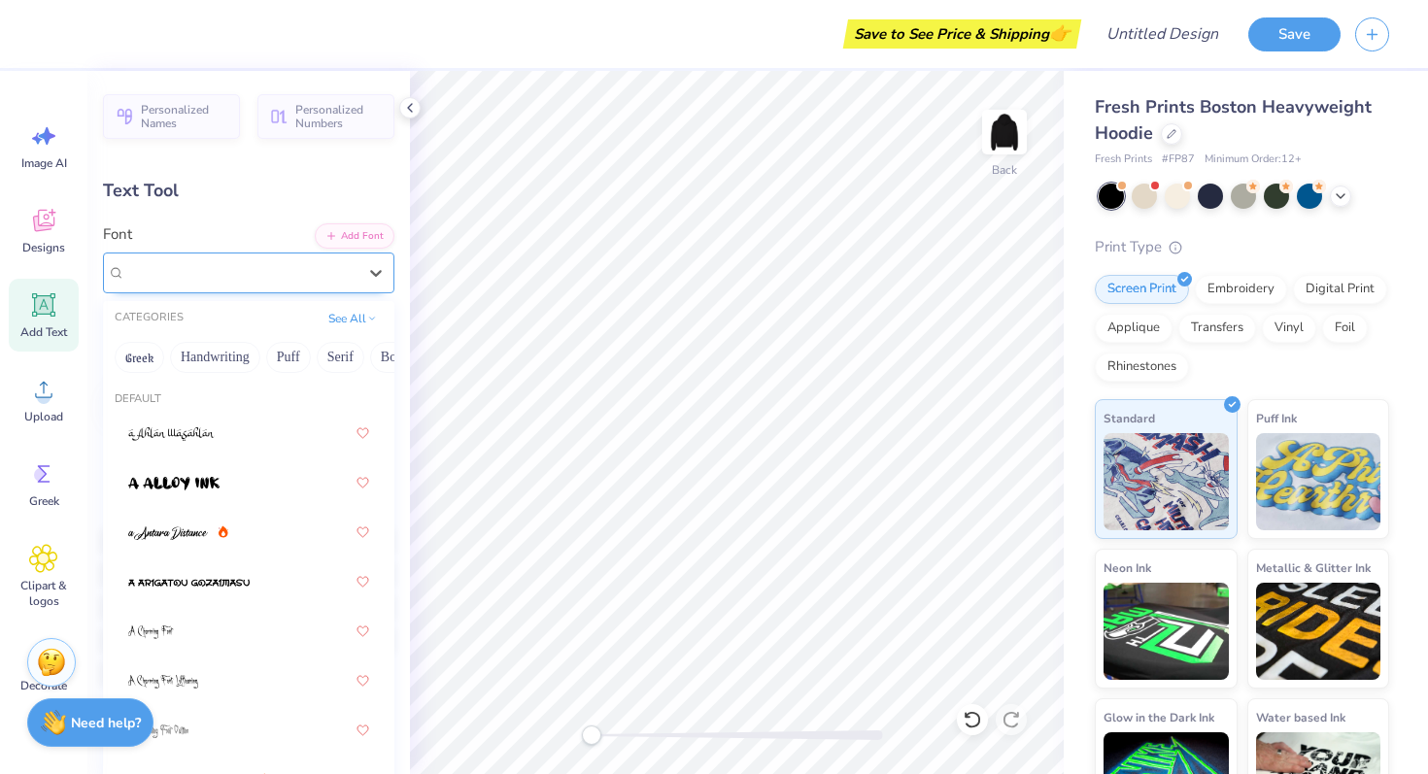
click at [283, 266] on div "Super Dream" at bounding box center [240, 272] width 235 height 30
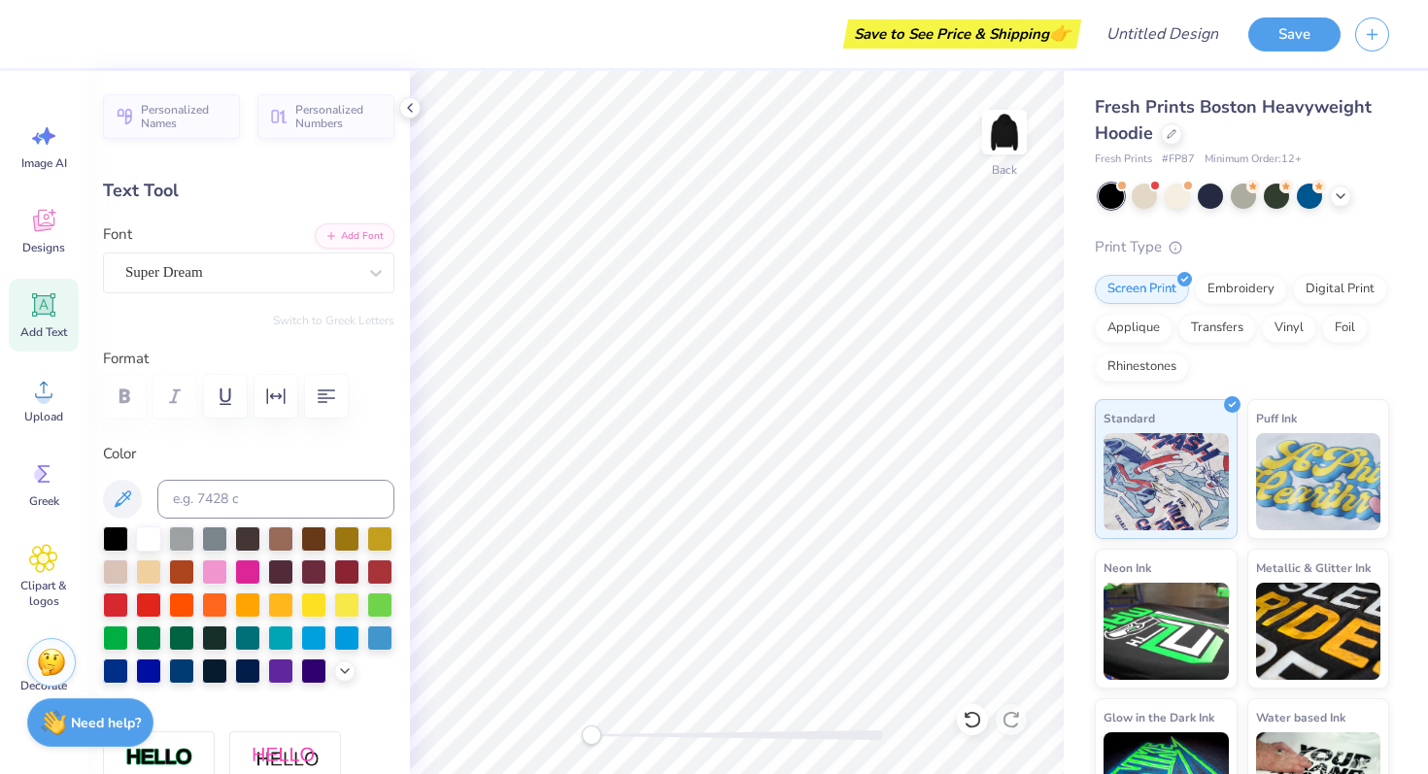
click at [67, 308] on div "Add Text" at bounding box center [44, 315] width 70 height 73
type textarea "DELTA GAMMA"
click at [214, 571] on div at bounding box center [214, 569] width 25 height 25
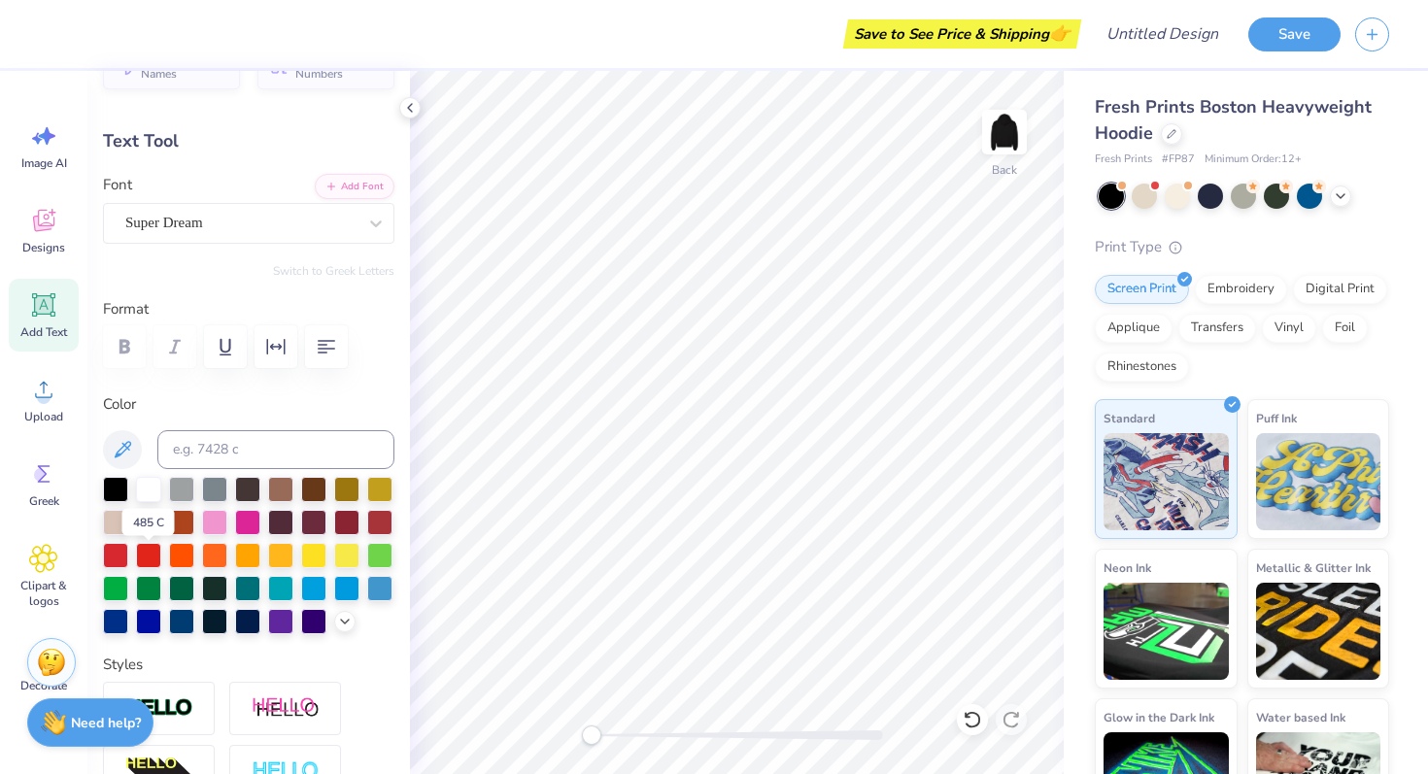
scroll to position [43, 0]
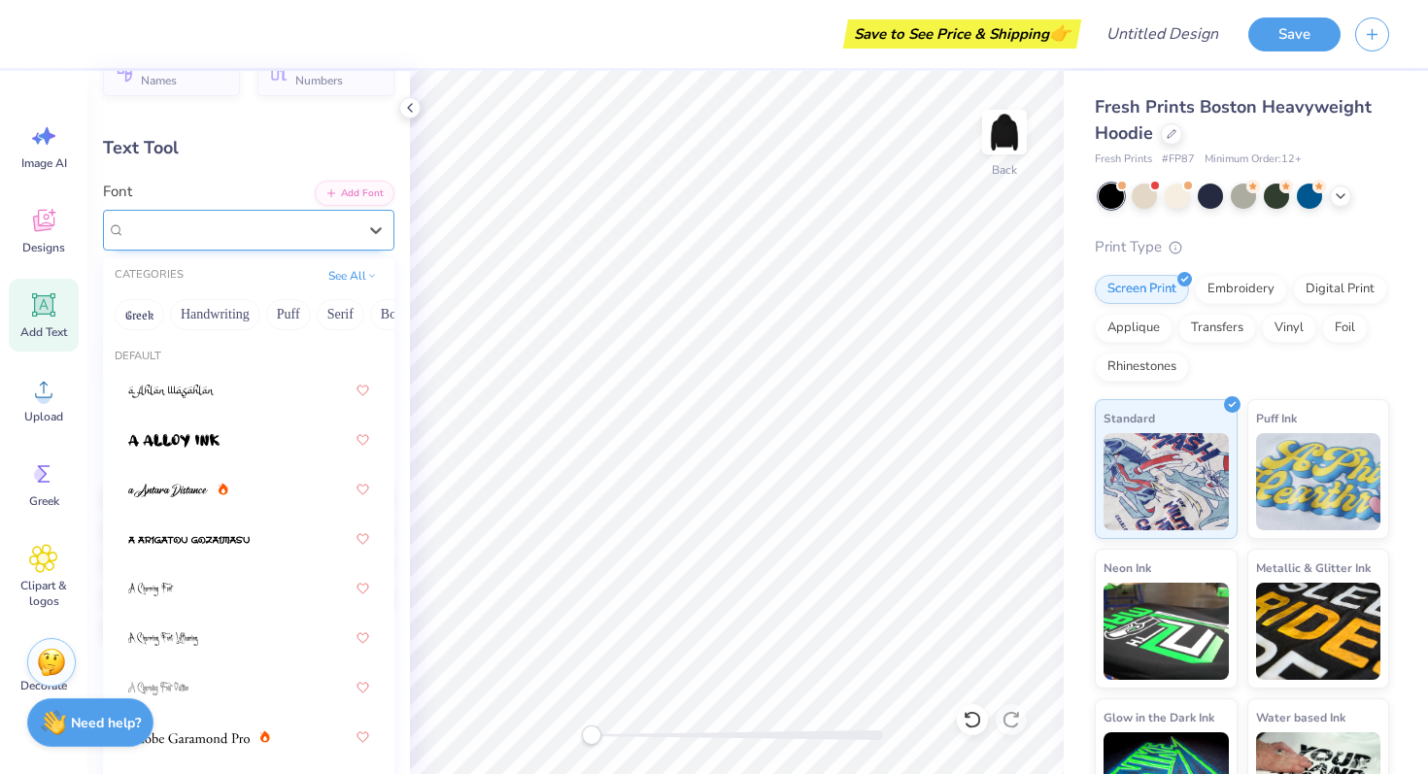
click at [305, 234] on div "Super Dream" at bounding box center [240, 230] width 235 height 30
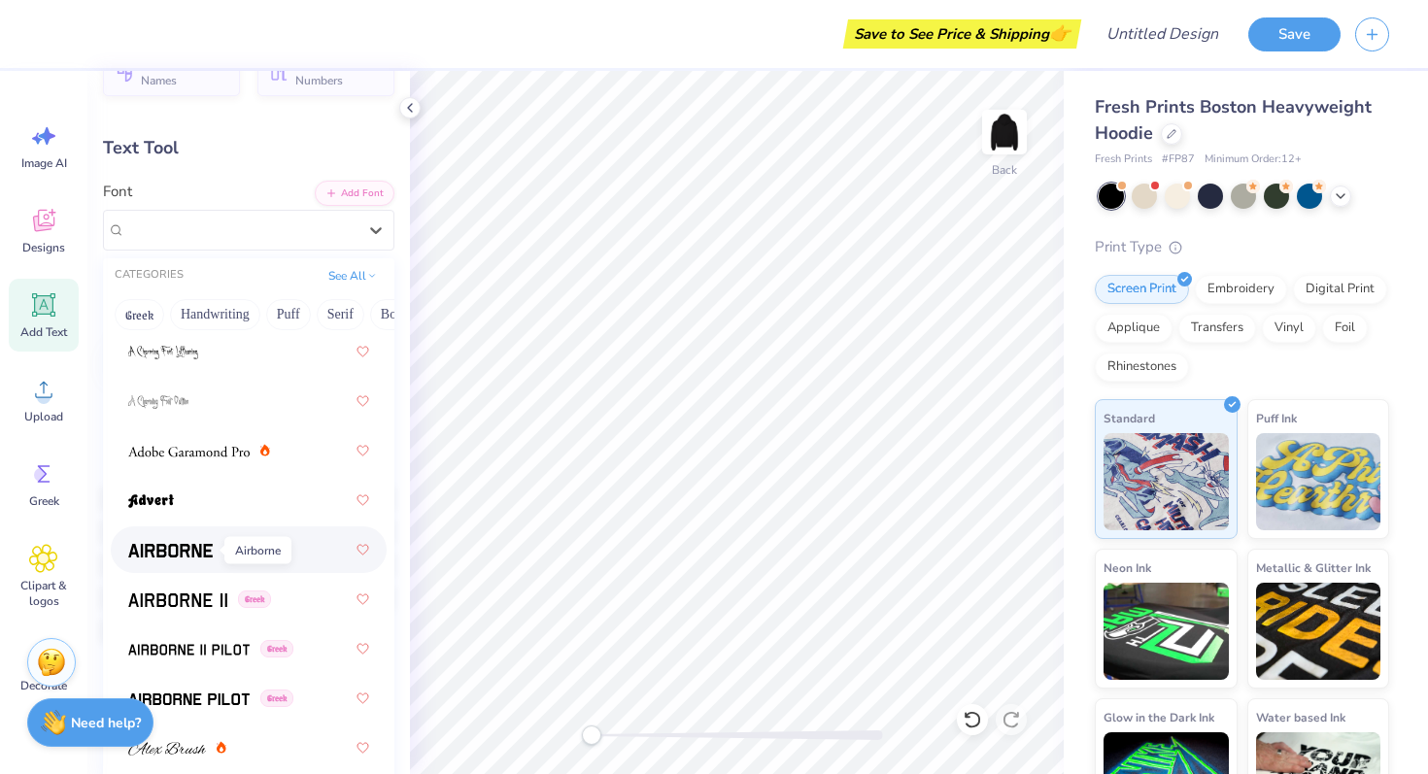
scroll to position [304, 0]
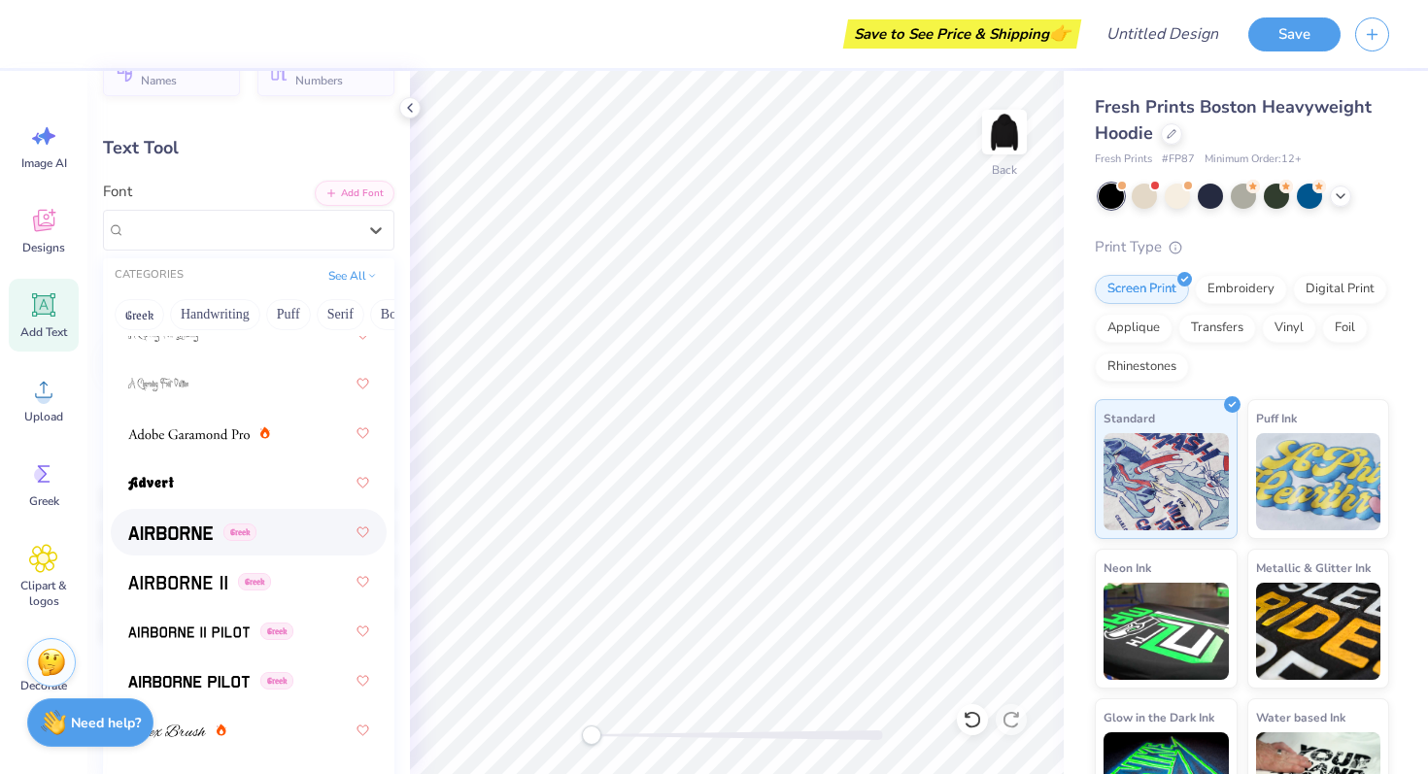
click at [185, 546] on div "Greek" at bounding box center [248, 532] width 241 height 35
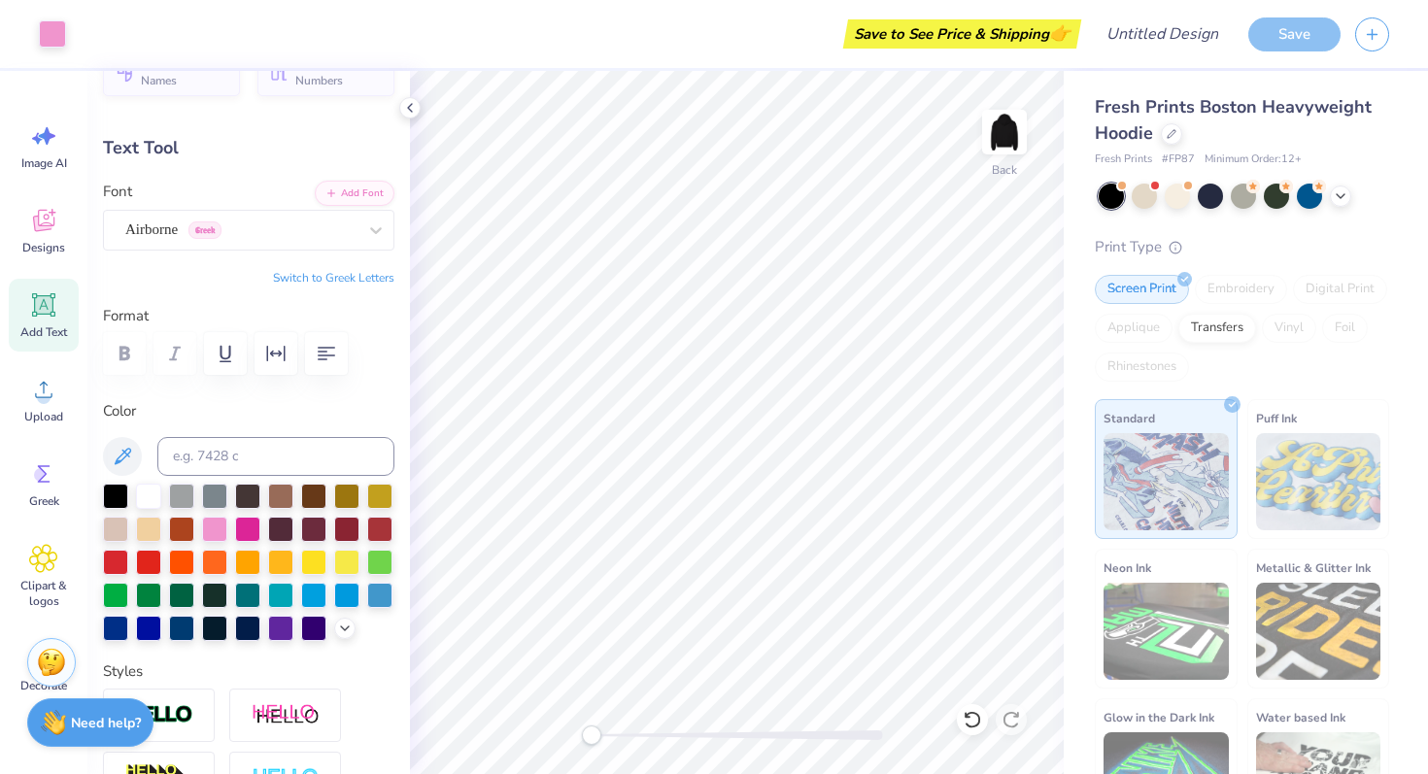
type input "18.86"
type input "2.11"
type input "5.69"
type input "14.12"
type input "1.58"
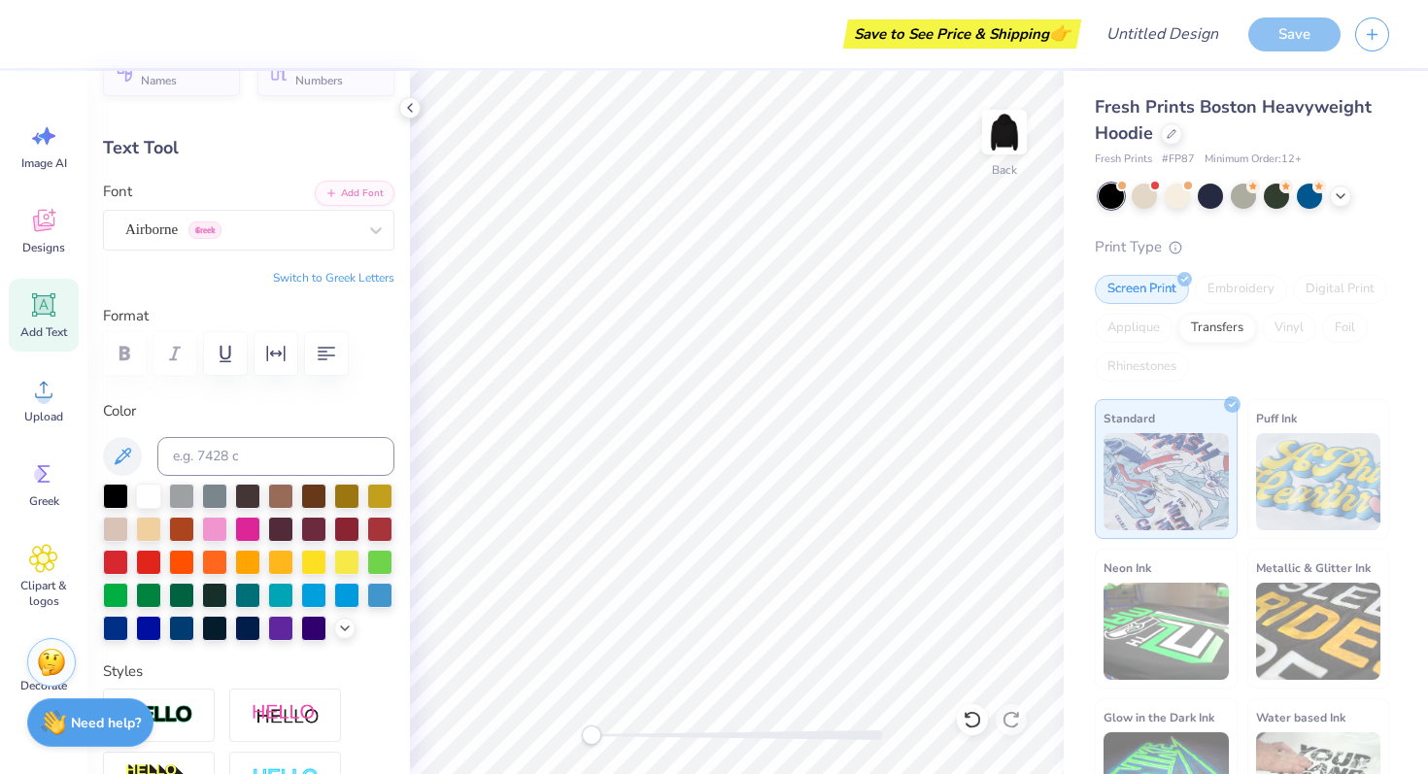
type input "6.22"
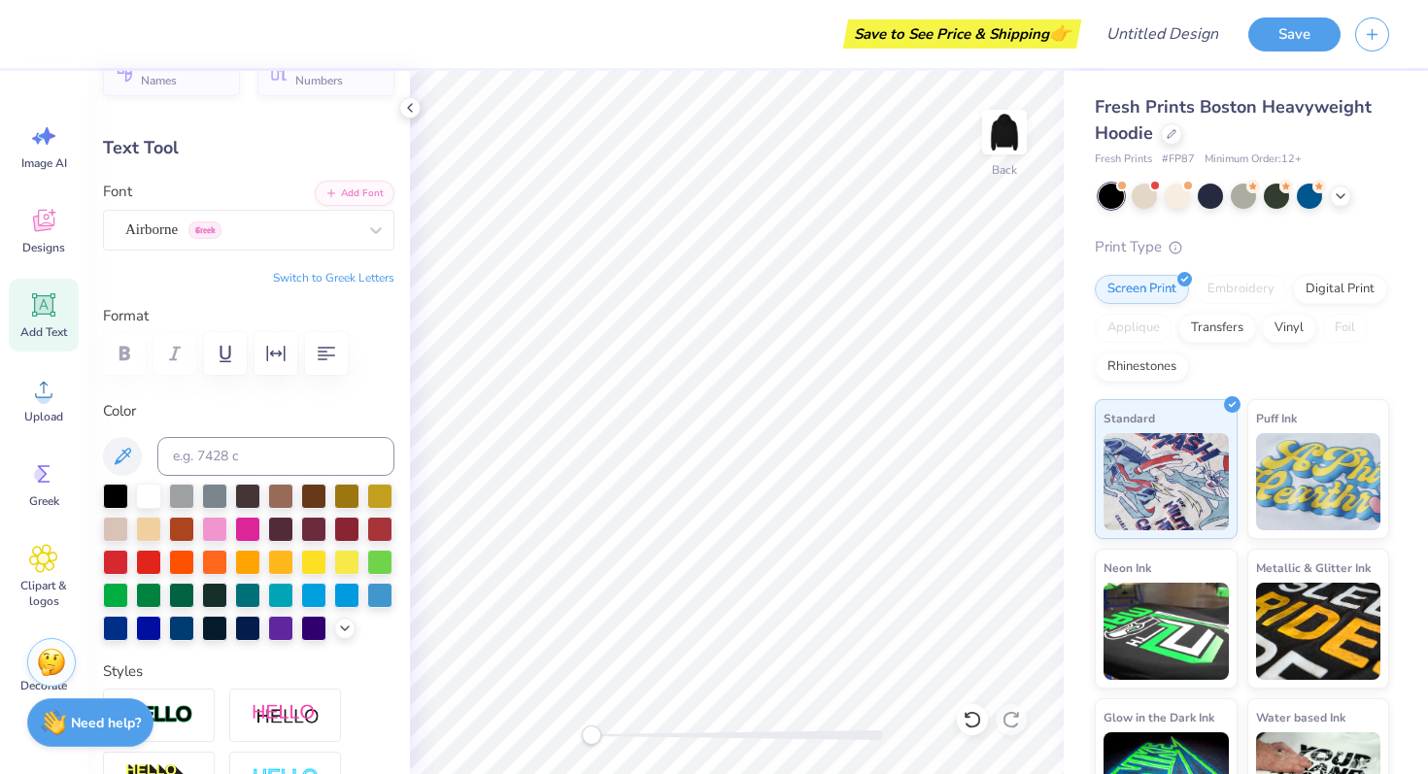
scroll to position [0, 2]
type textarea "DEE GEE"
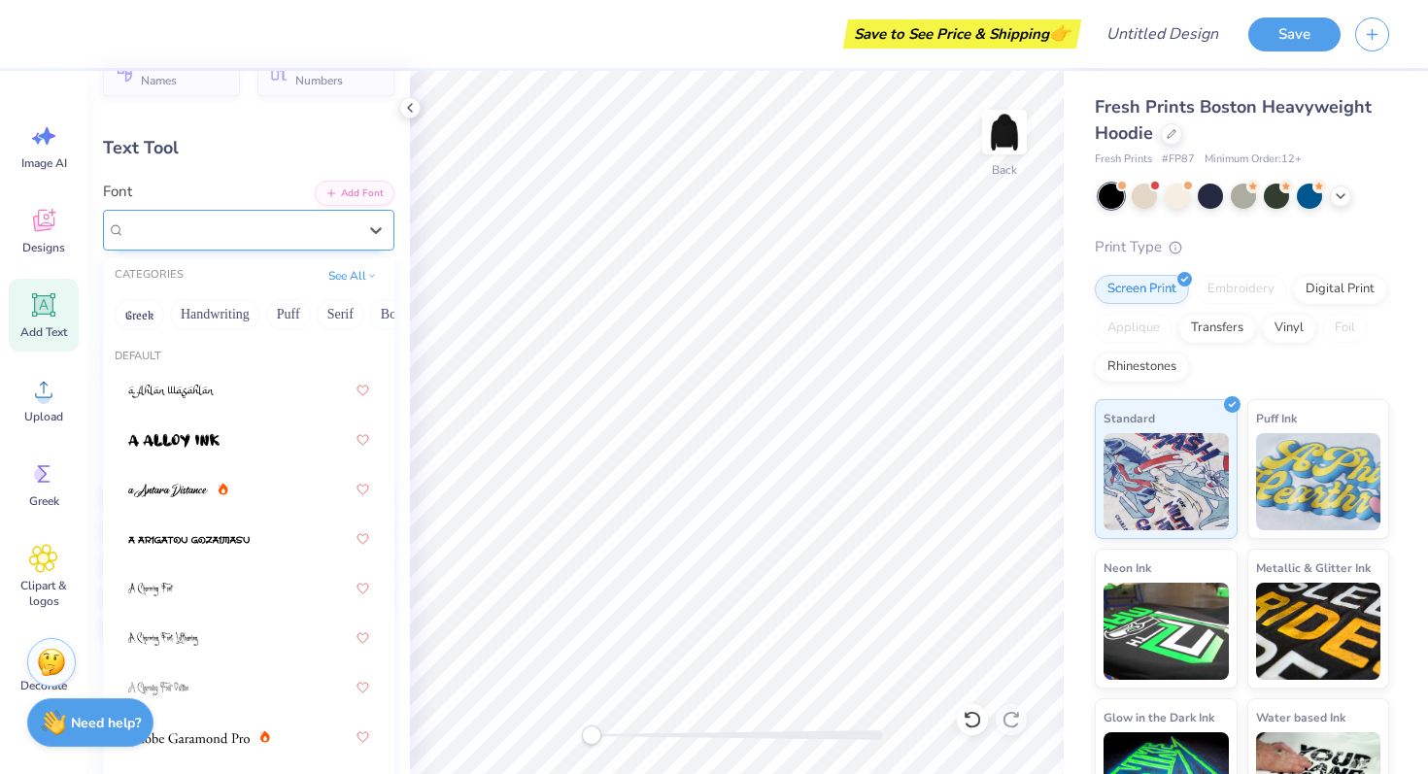
click at [314, 247] on div "Airborne Greek" at bounding box center [248, 230] width 291 height 41
click at [202, 486] on img at bounding box center [168, 491] width 80 height 14
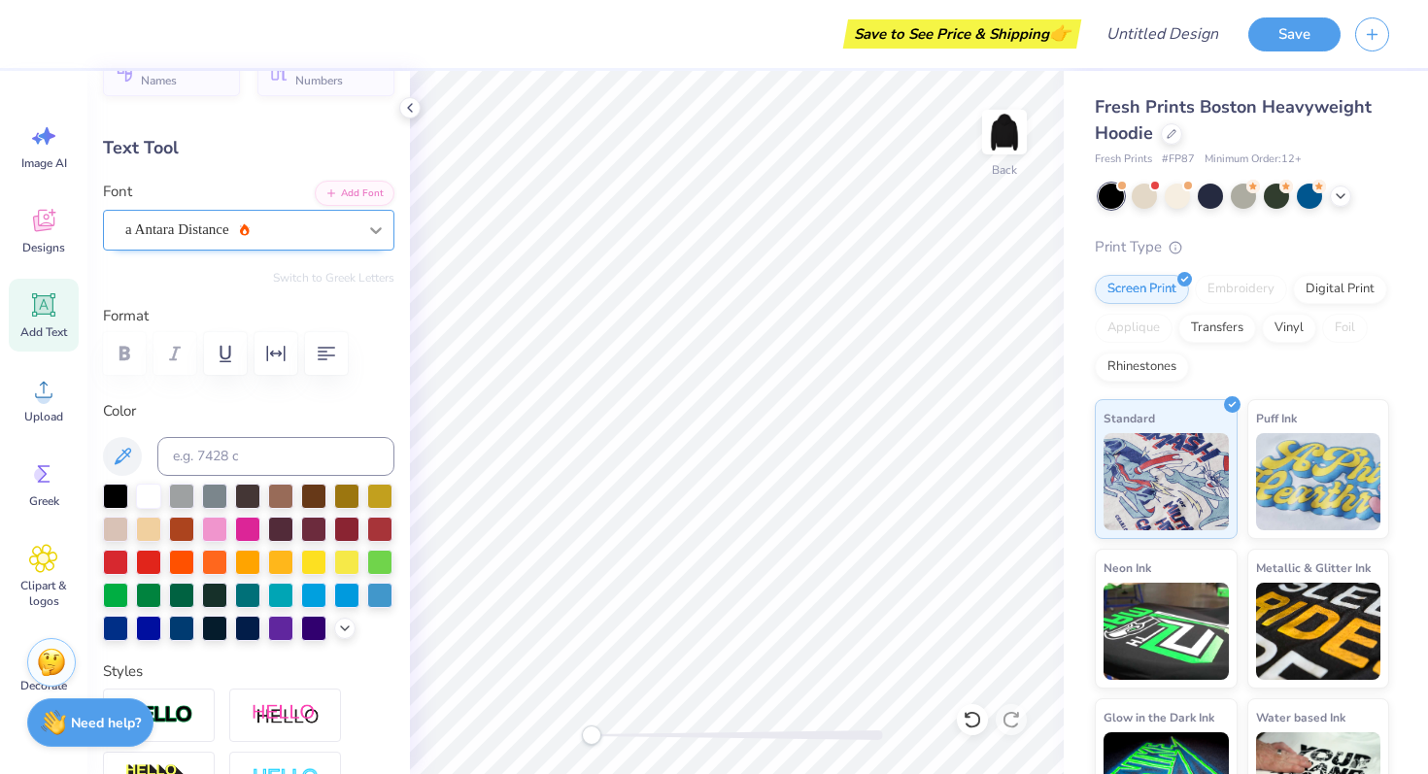
click at [361, 230] on div at bounding box center [375, 230] width 35 height 35
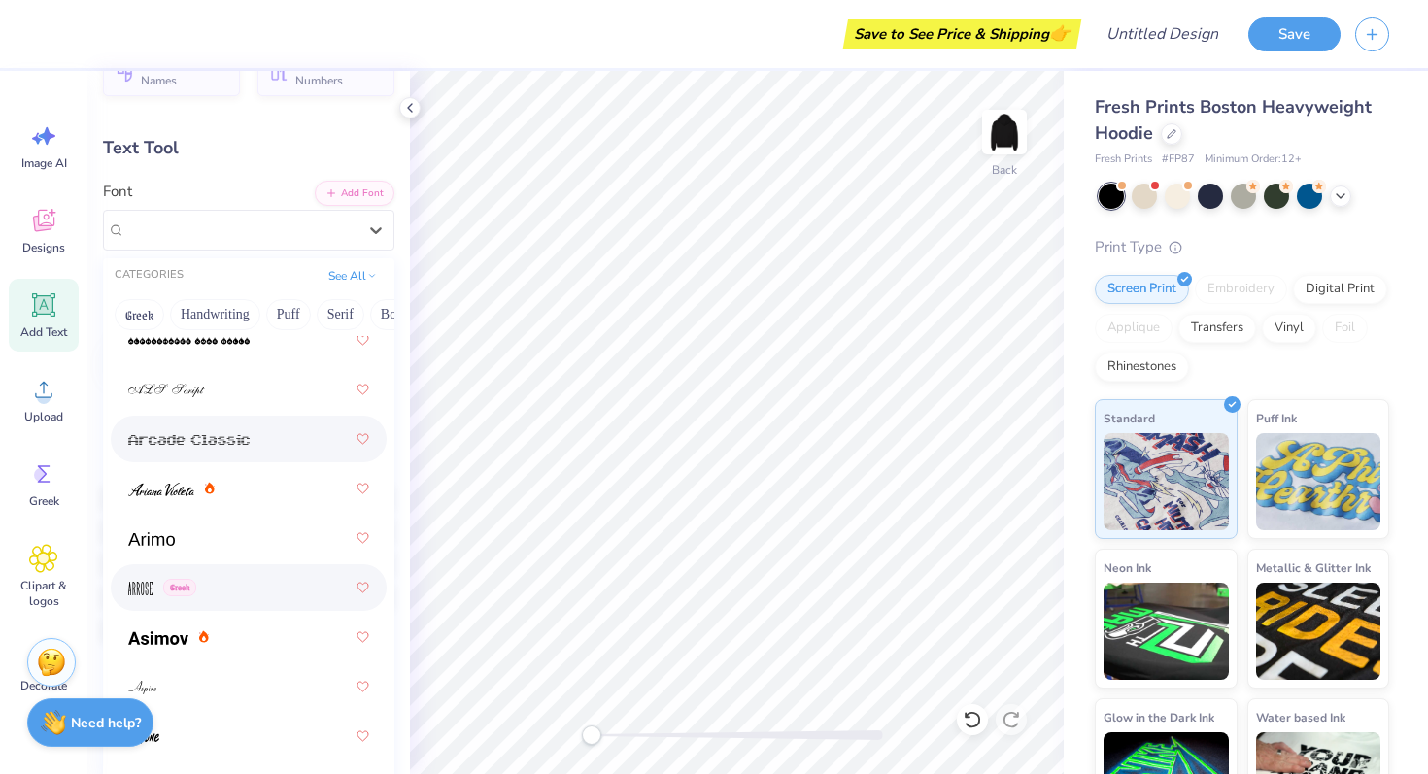
scroll to position [746, 0]
click at [186, 590] on span "Greek" at bounding box center [179, 585] width 33 height 17
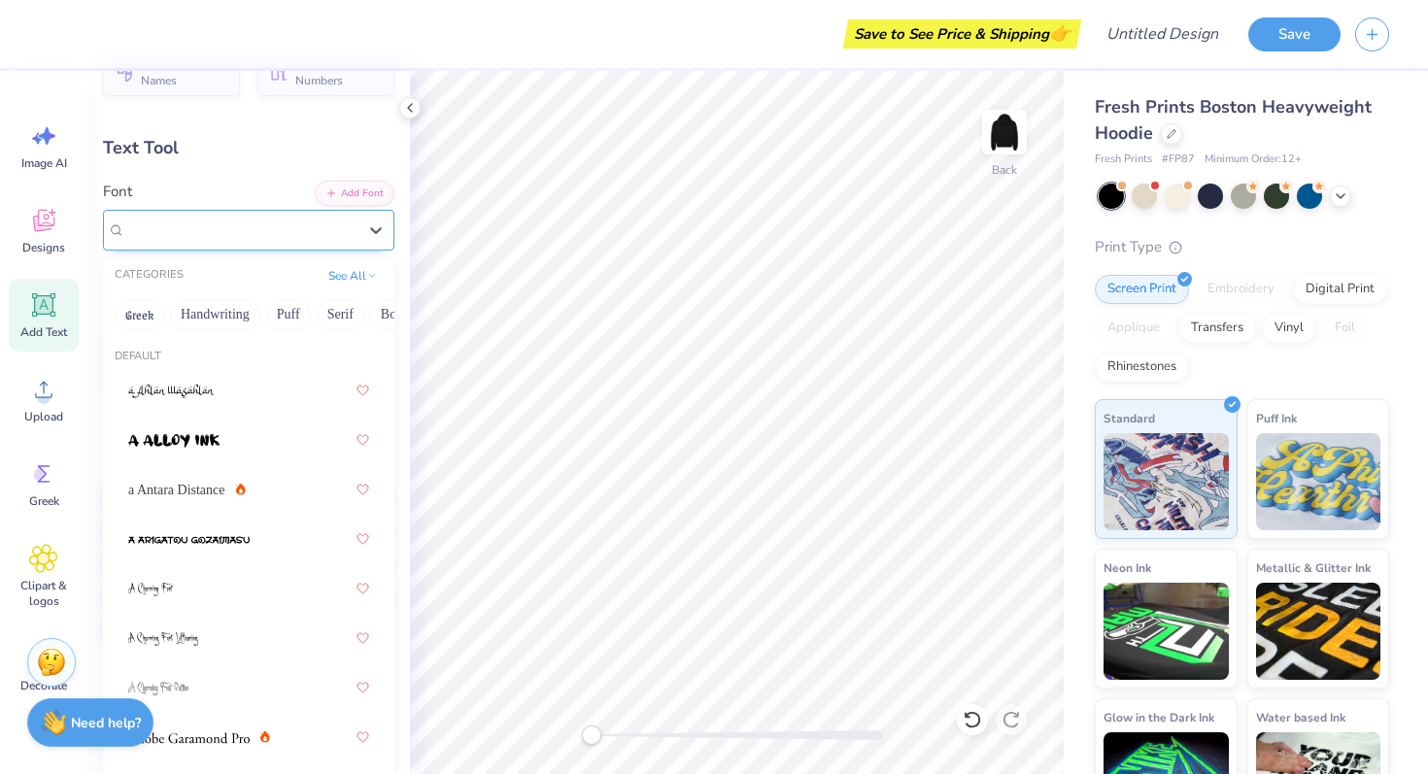
click at [220, 226] on div "Arrose Greek" at bounding box center [240, 230] width 235 height 30
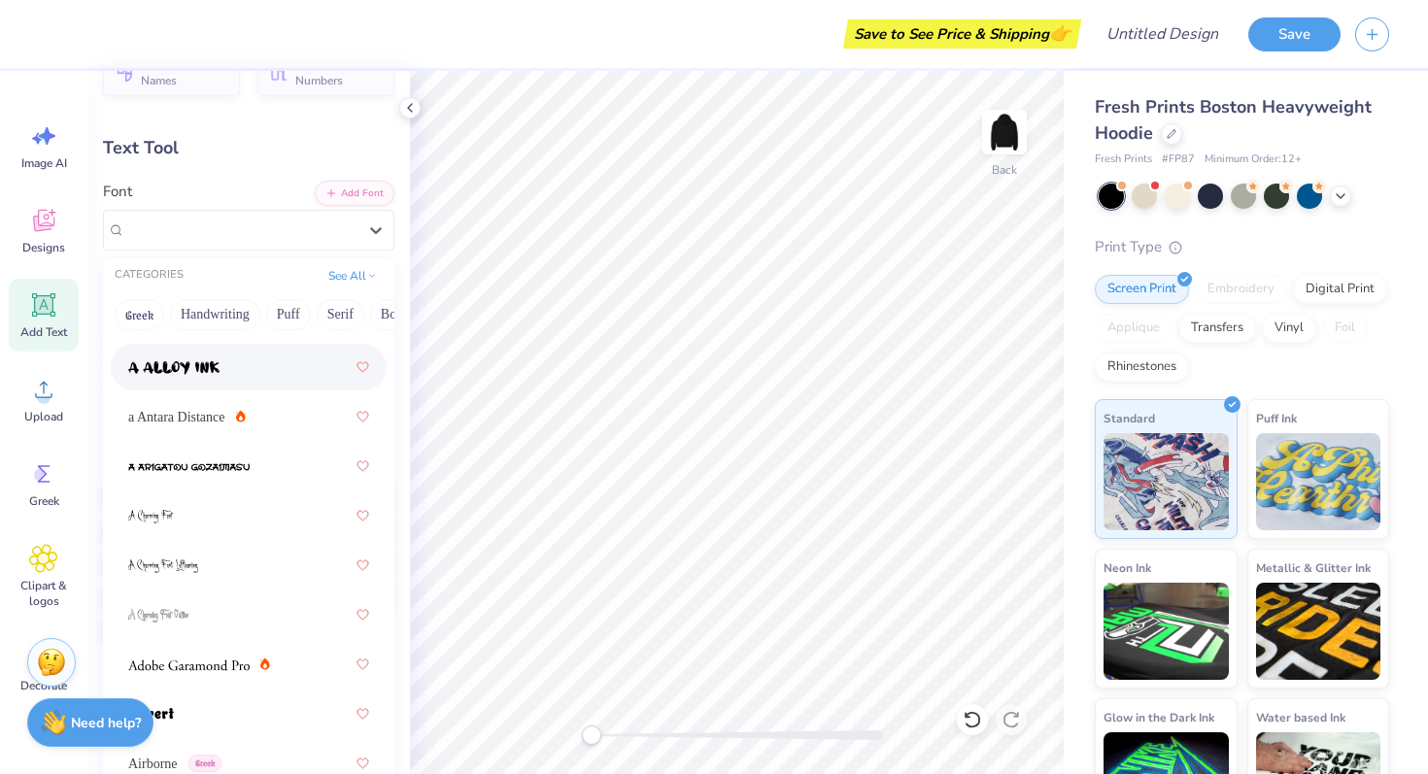
click at [227, 356] on div at bounding box center [248, 367] width 241 height 35
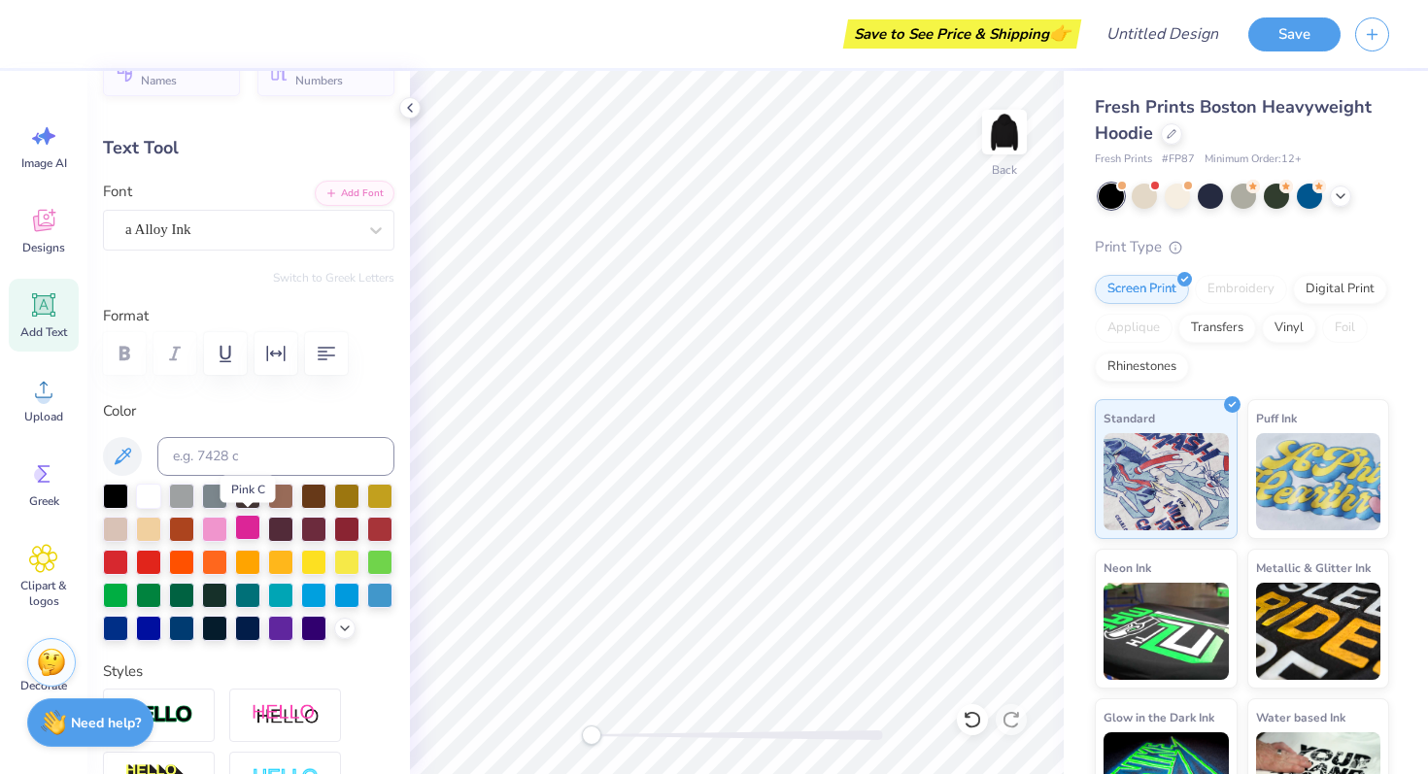
click at [248, 528] on div at bounding box center [247, 527] width 25 height 25
click at [222, 539] on div at bounding box center [214, 527] width 25 height 25
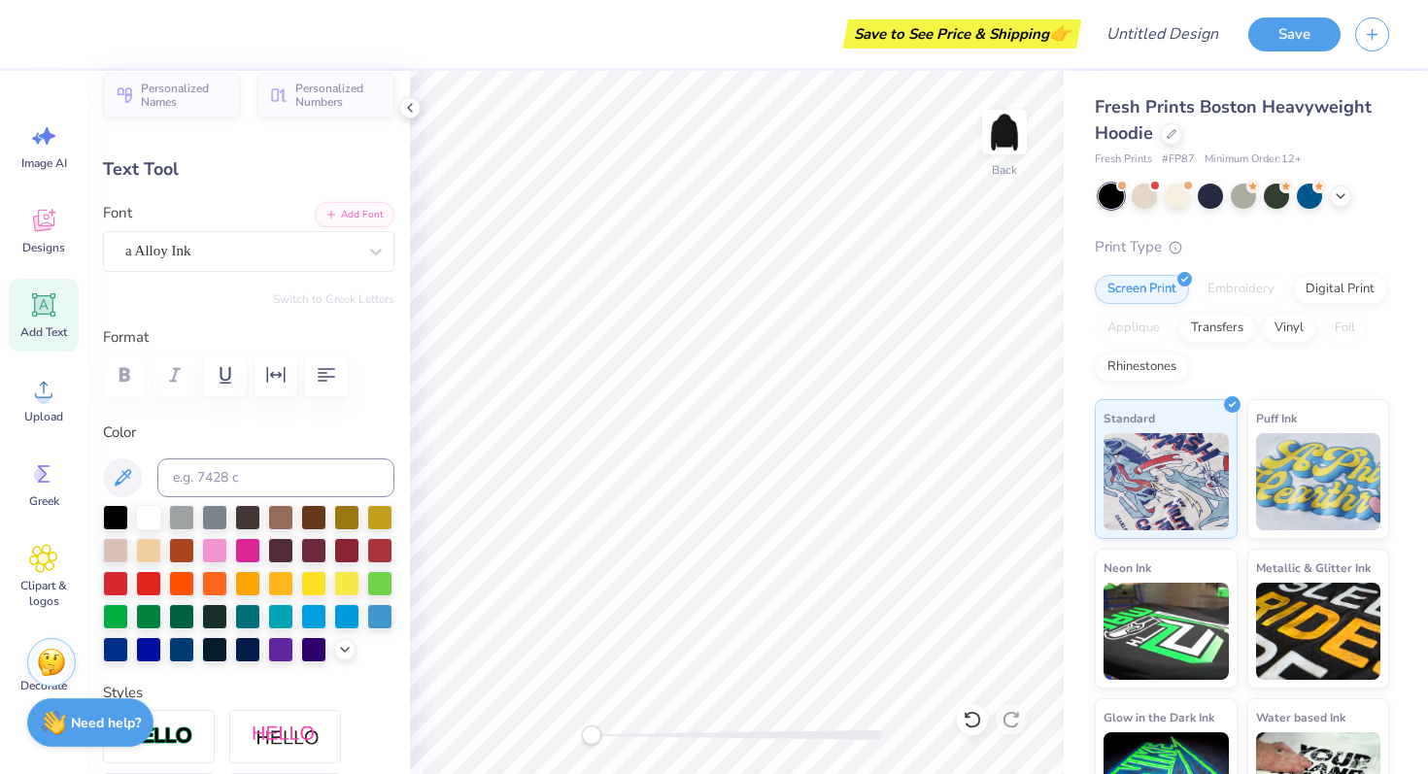
scroll to position [0, 0]
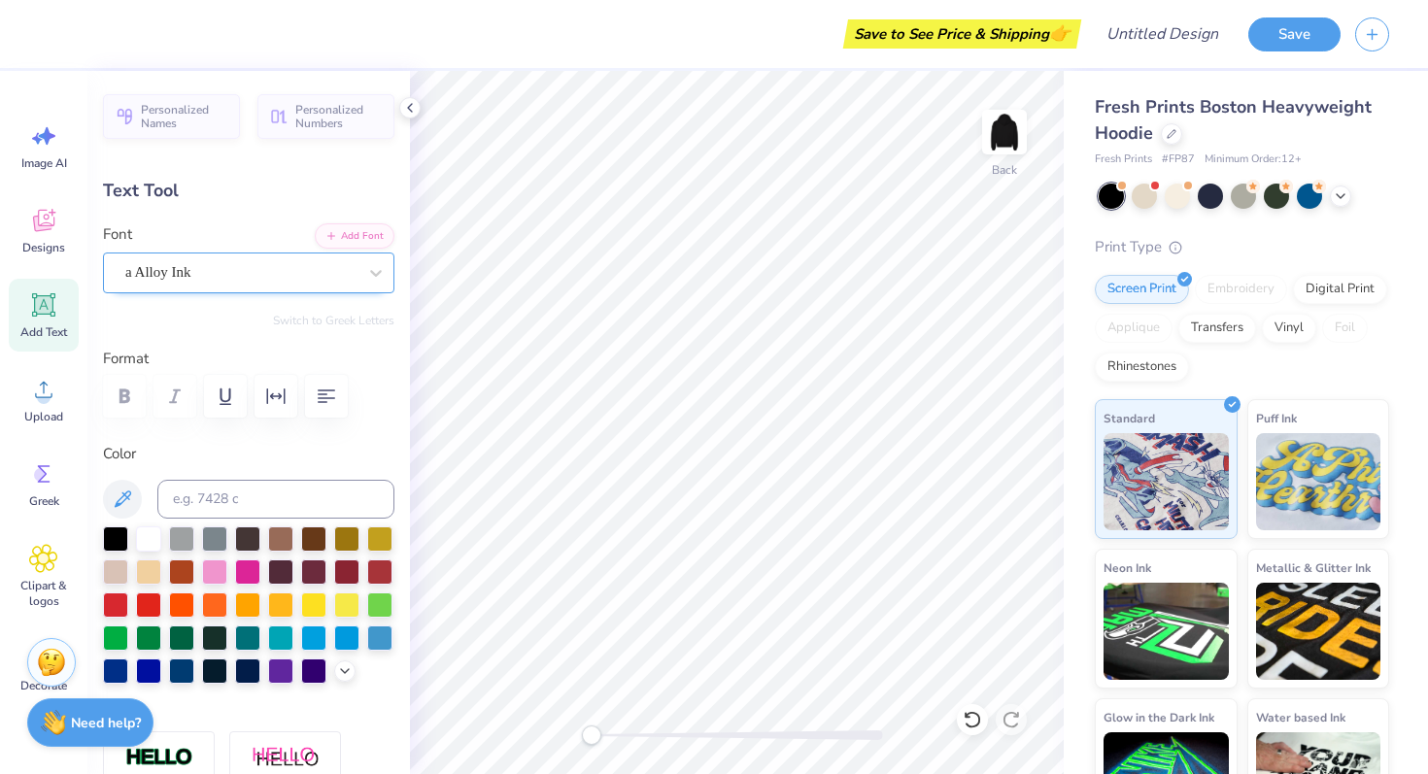
click at [219, 291] on div "a Alloy Ink" at bounding box center [248, 273] width 291 height 41
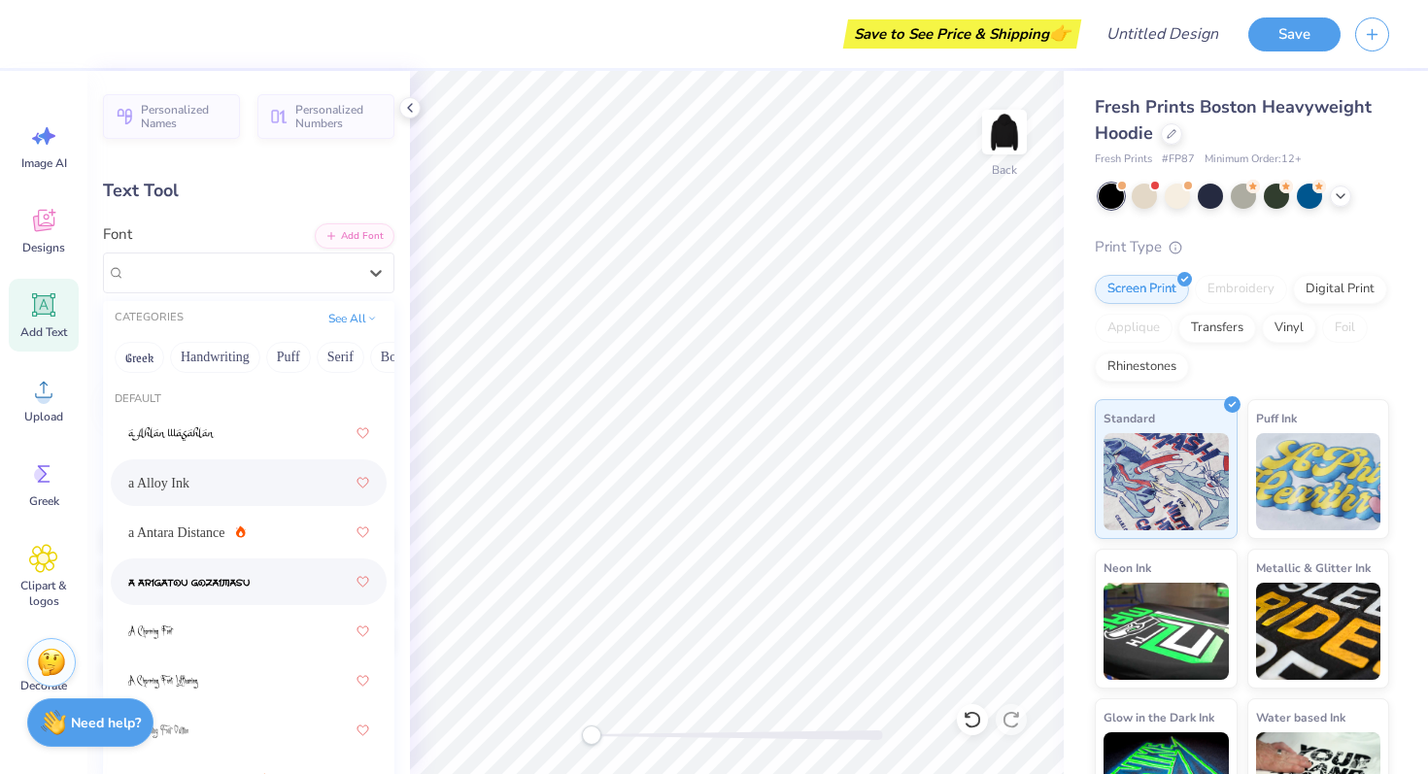
click at [237, 591] on div at bounding box center [248, 581] width 241 height 35
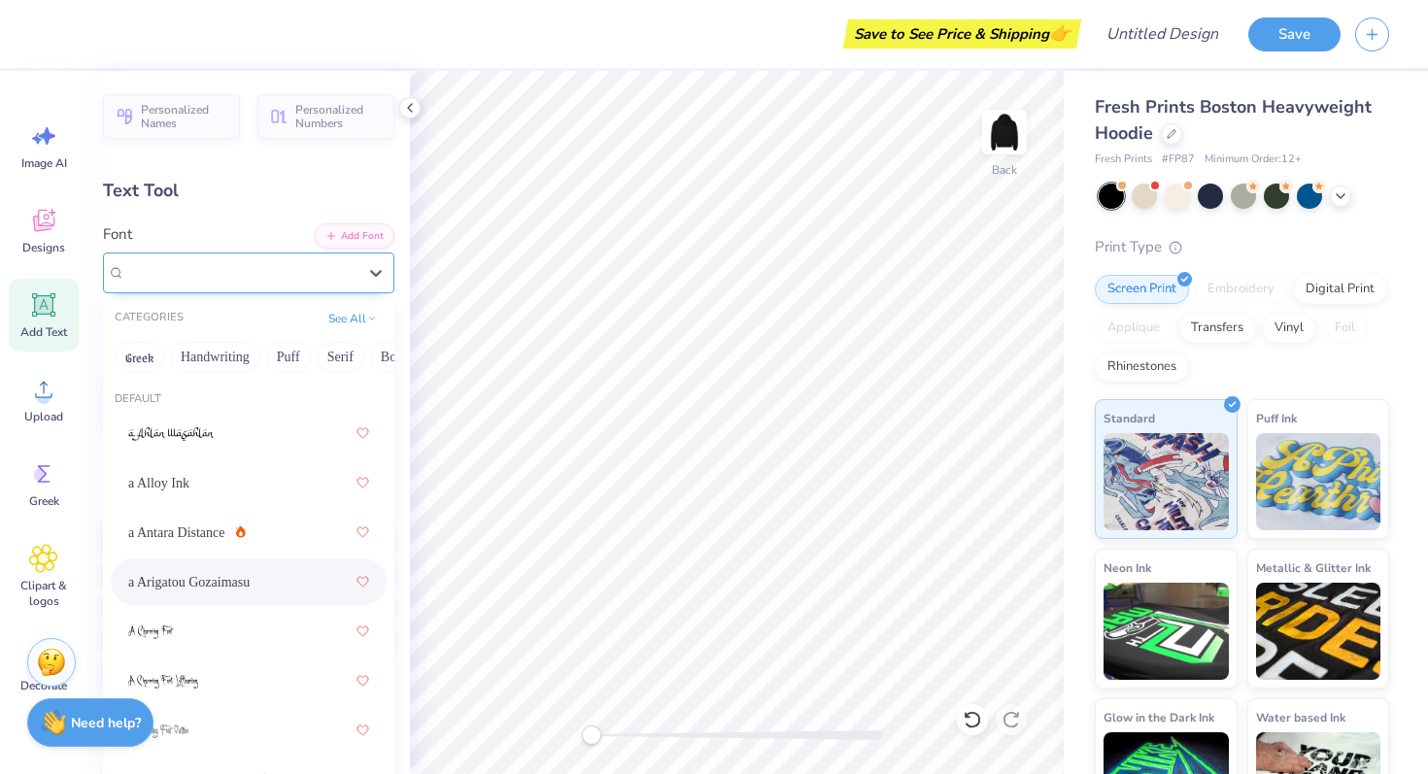
click at [328, 269] on div "a Arigatou Gozaimasu" at bounding box center [240, 272] width 235 height 30
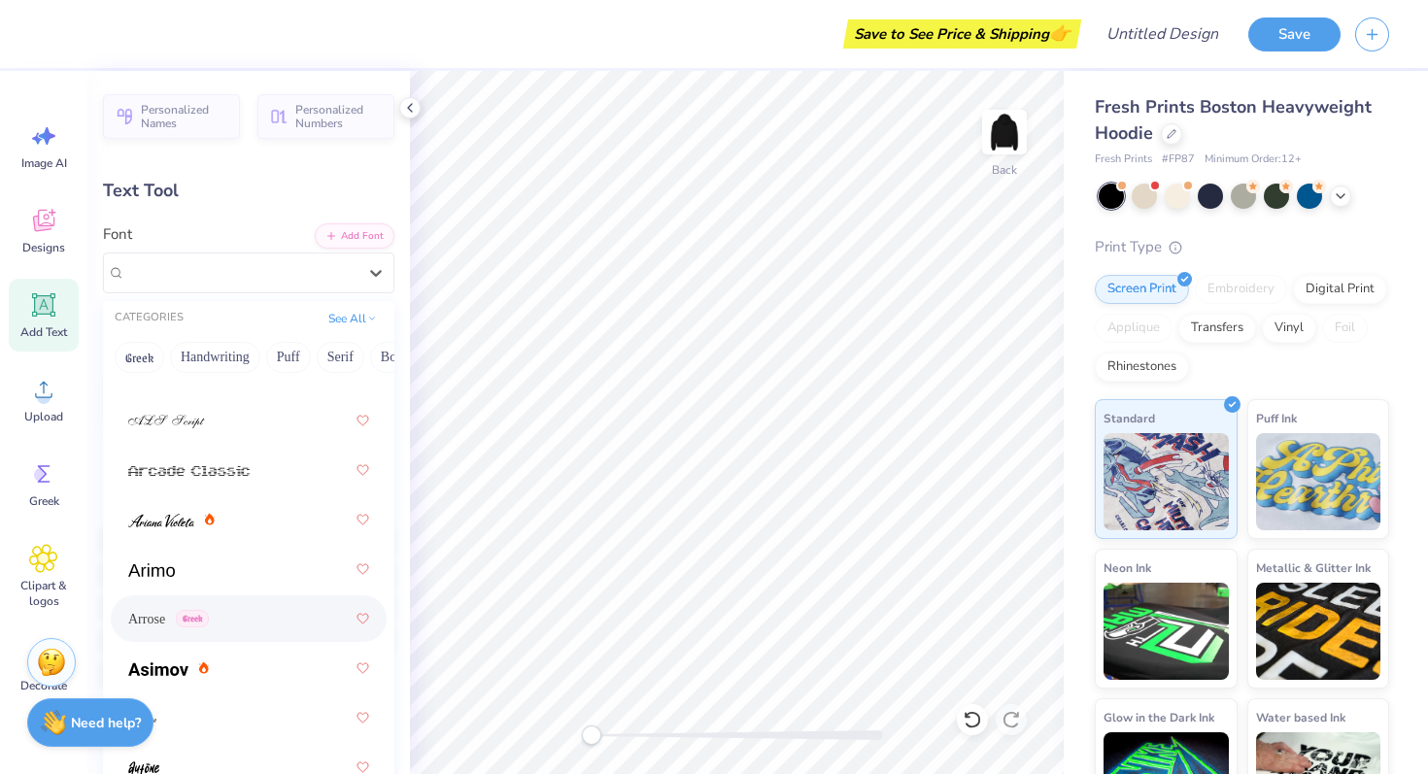
scroll to position [797, 0]
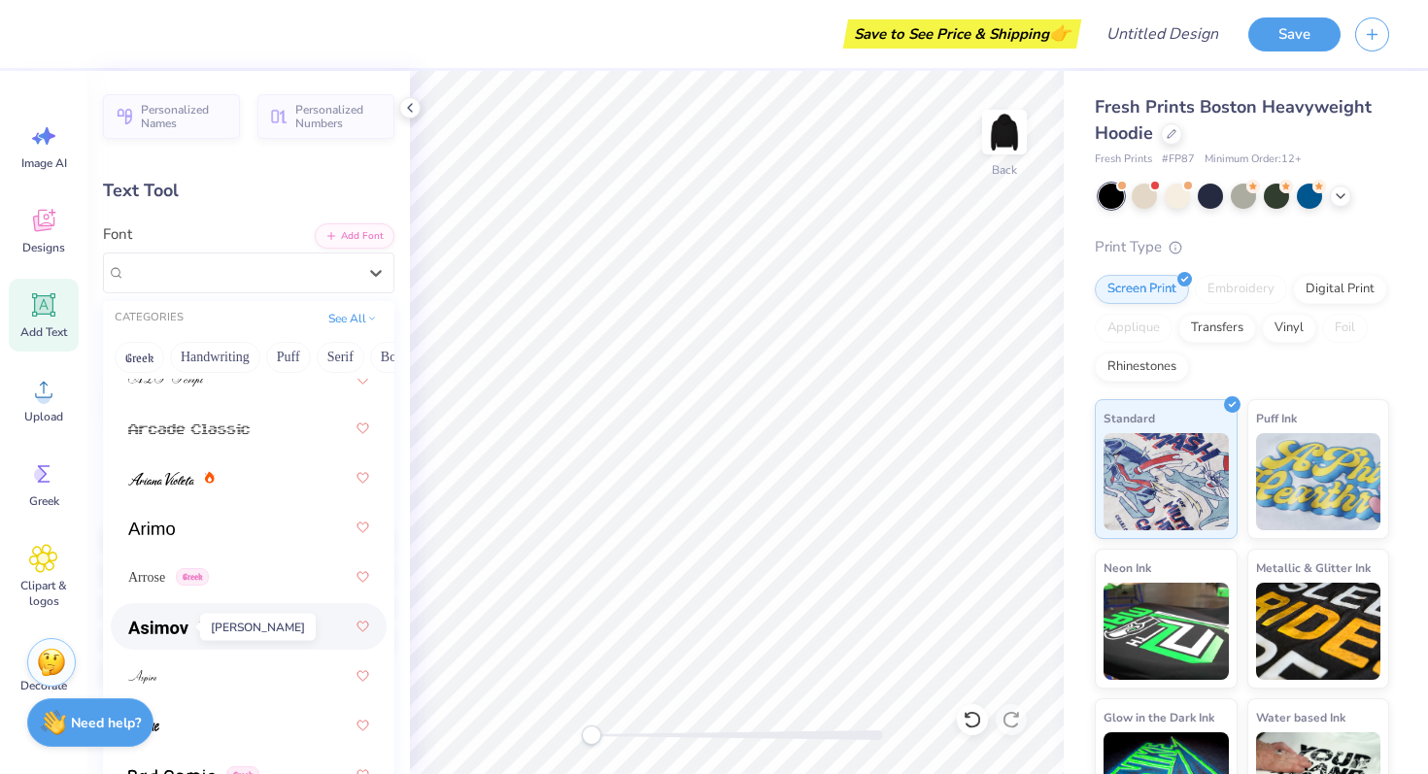
click at [153, 634] on span at bounding box center [158, 627] width 60 height 20
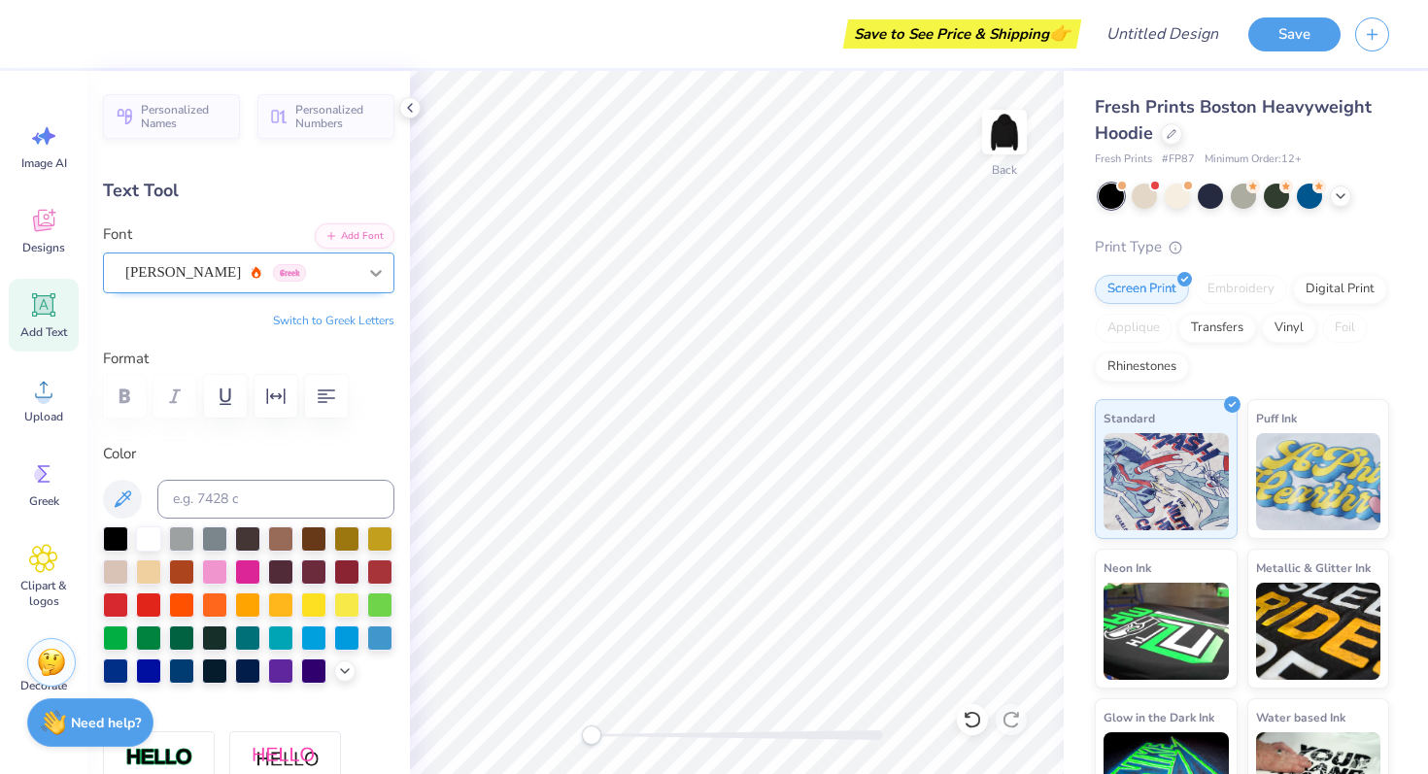
click at [361, 284] on div at bounding box center [375, 272] width 35 height 35
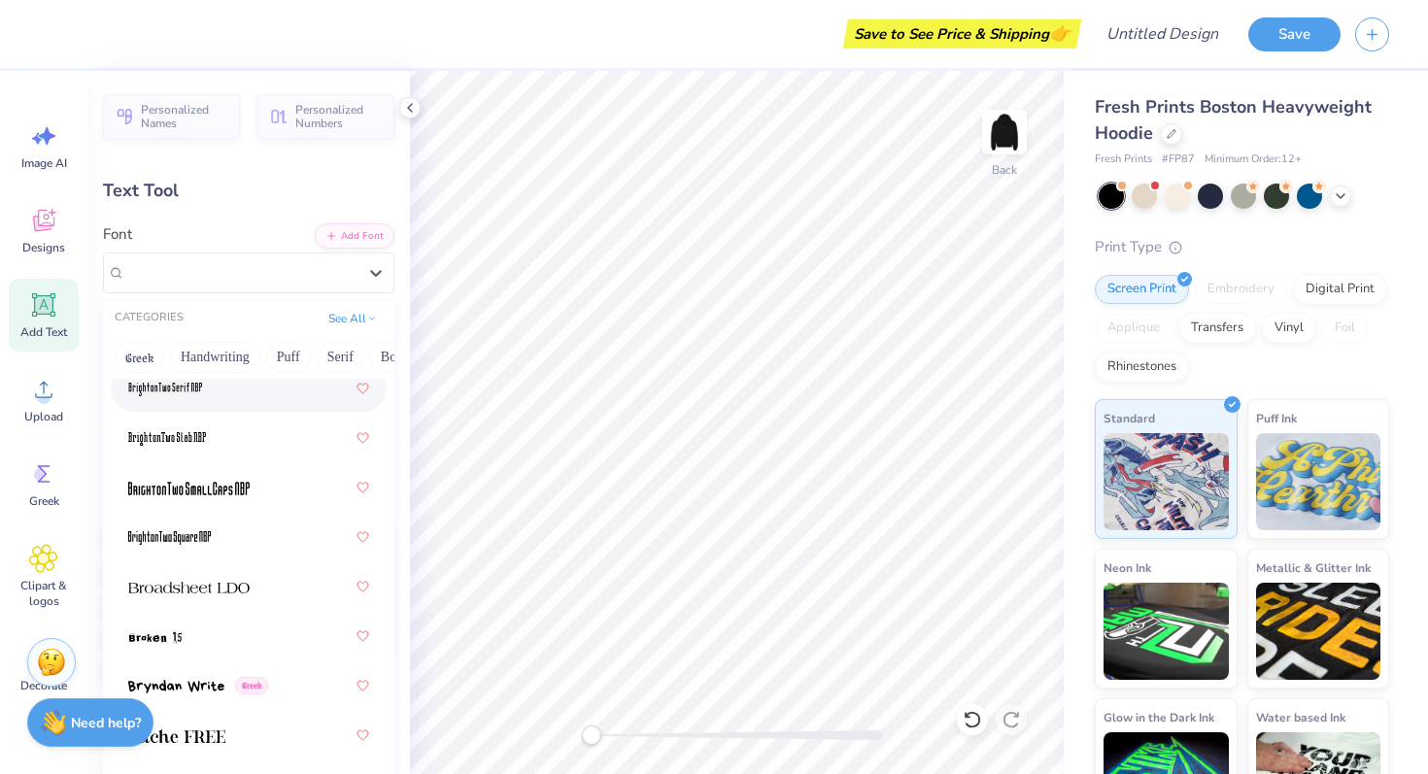
scroll to position [2353, 0]
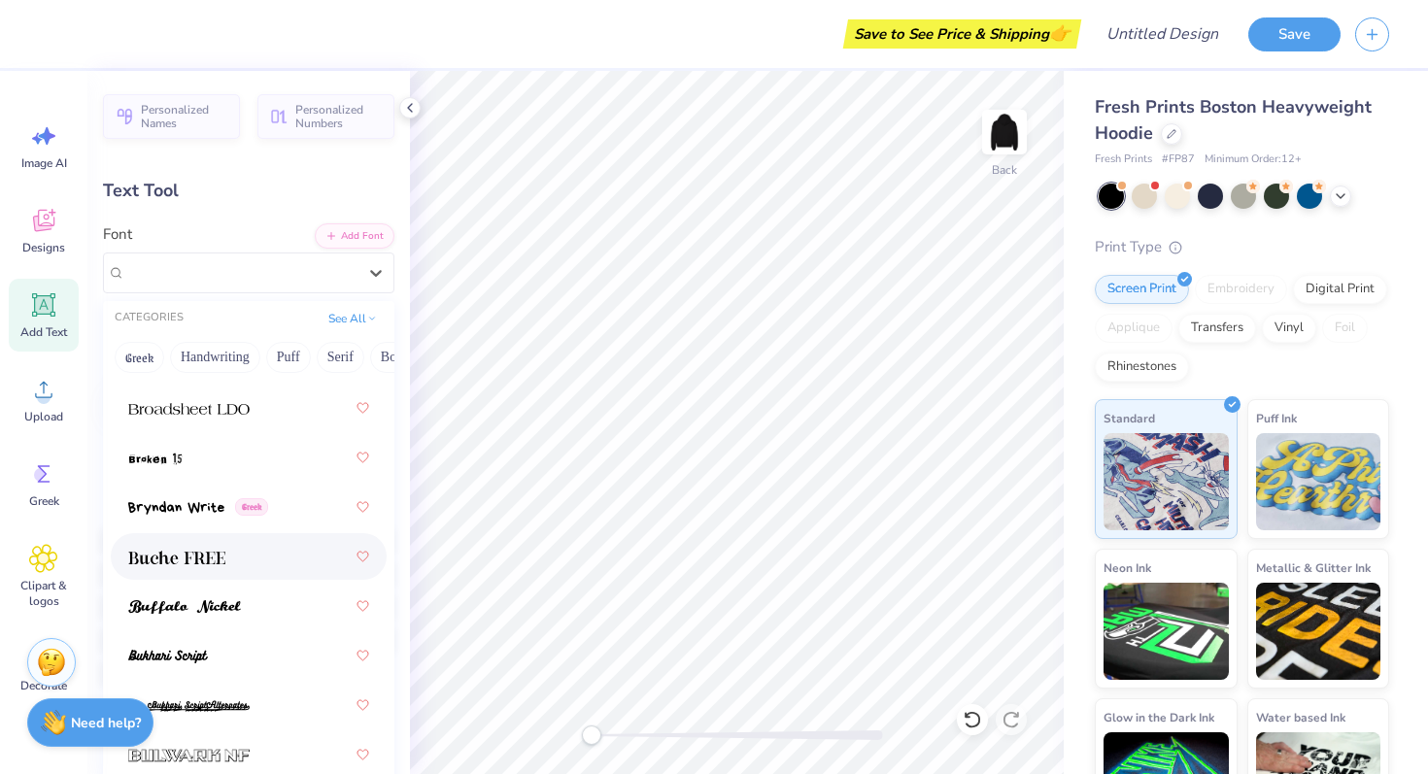
click at [210, 571] on div at bounding box center [248, 556] width 241 height 35
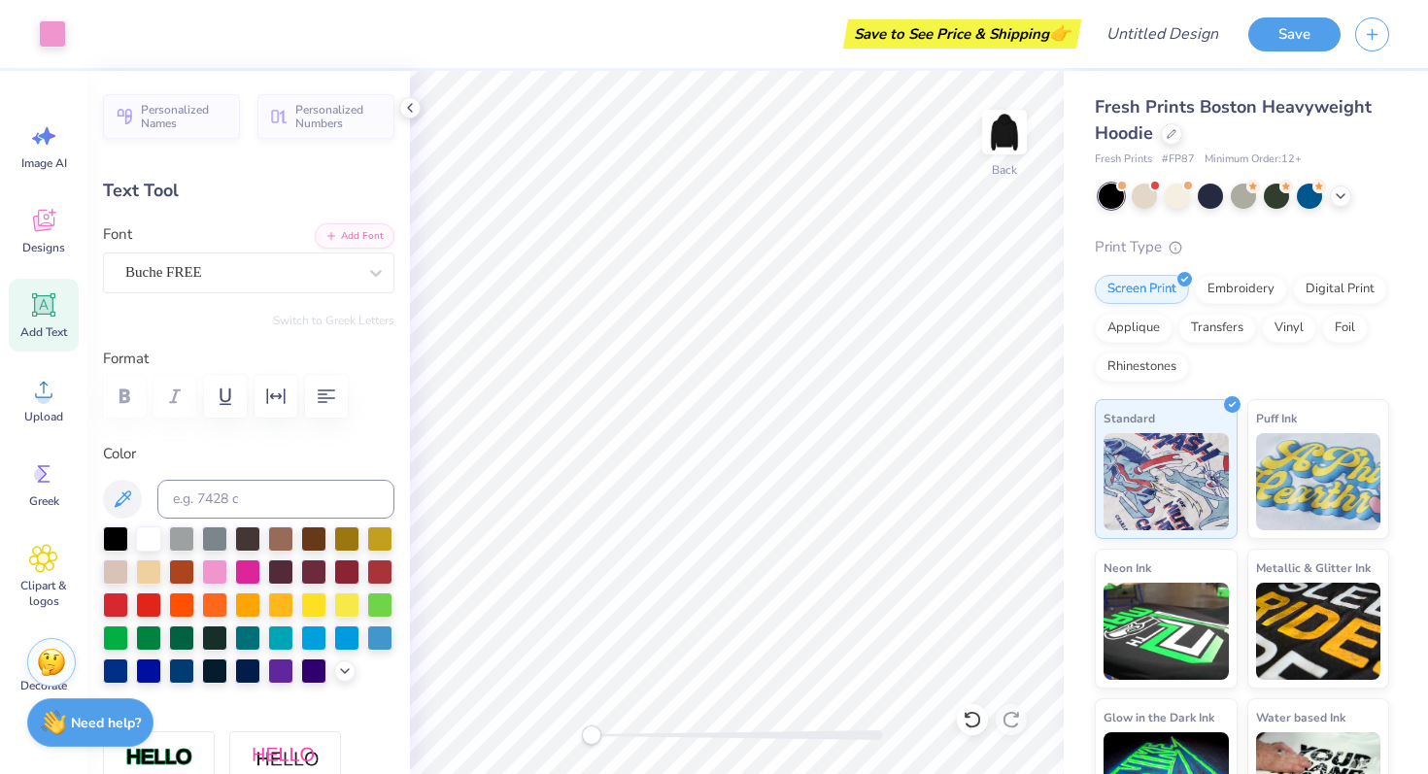
type input "8.01"
type input "1.46"
type input "6.29"
type textarea "DELTA GAMMA"
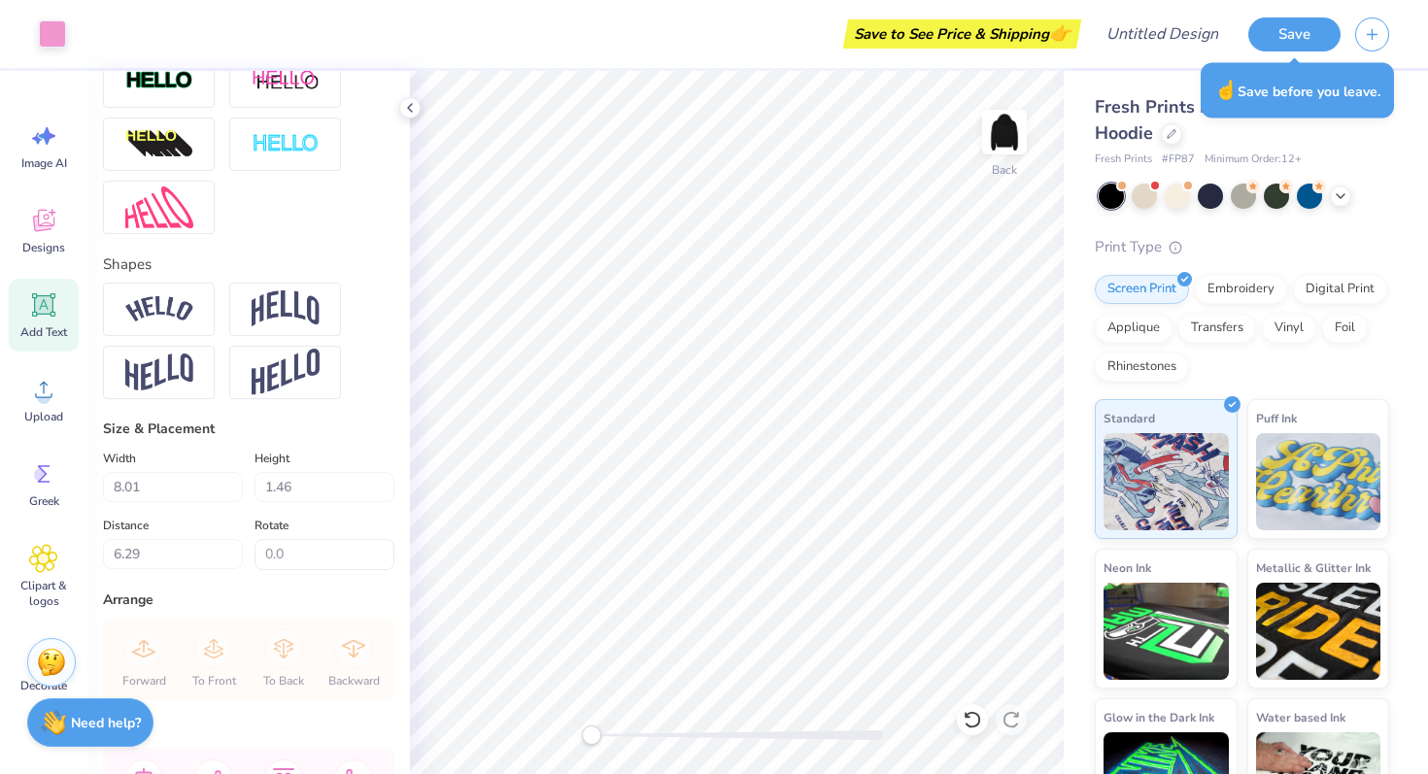
scroll to position [829, 0]
